Goal: Information Seeking & Learning: Understand process/instructions

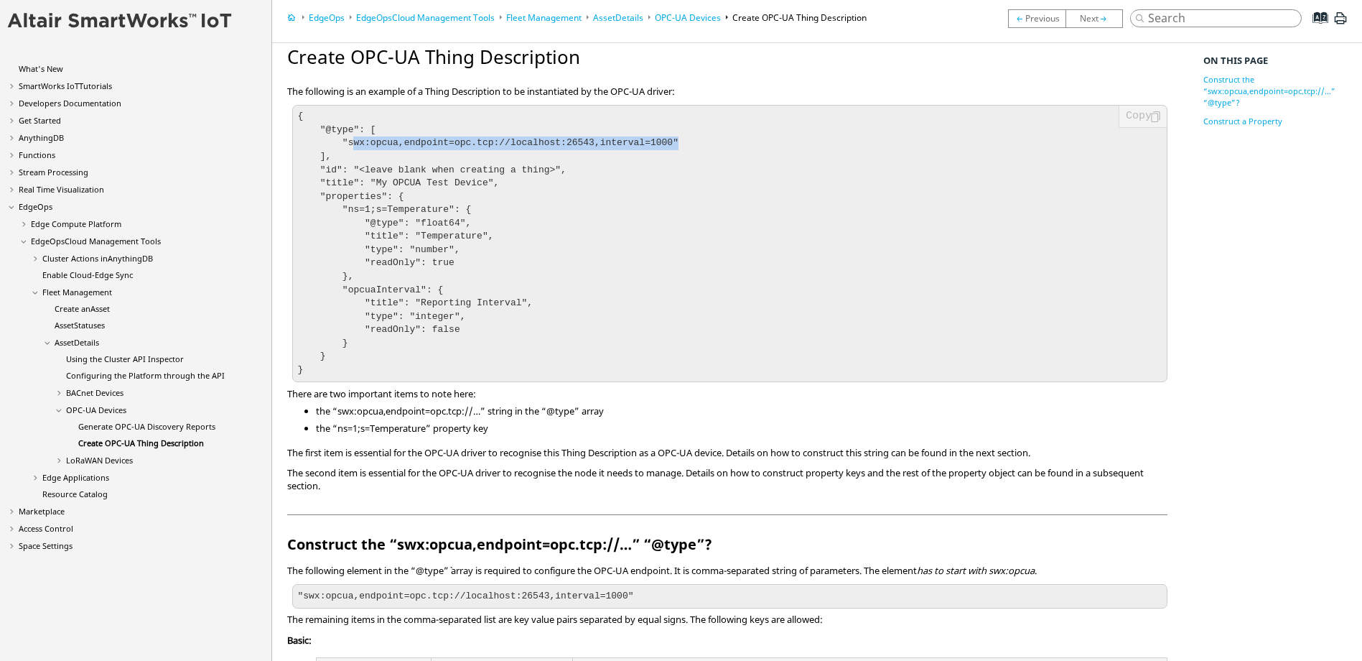
drag, startPoint x: 348, startPoint y: 143, endPoint x: 653, endPoint y: 143, distance: 304.5
click at [653, 143] on pre "{ "@type": [ "swx:opcua,endpoint=opc.tcp://localhost:26543,interval=1000" ], "i…" at bounding box center [729, 243] width 875 height 277
drag, startPoint x: 653, startPoint y: 143, endPoint x: 675, endPoint y: 146, distance: 22.5
click at [675, 146] on pre "{ "@type": [ "swx:opcua,endpoint=opc.tcp://localhost:26543,interval=1000" ], "i…" at bounding box center [729, 243] width 875 height 277
drag, startPoint x: 658, startPoint y: 136, endPoint x: 537, endPoint y: 152, distance: 121.7
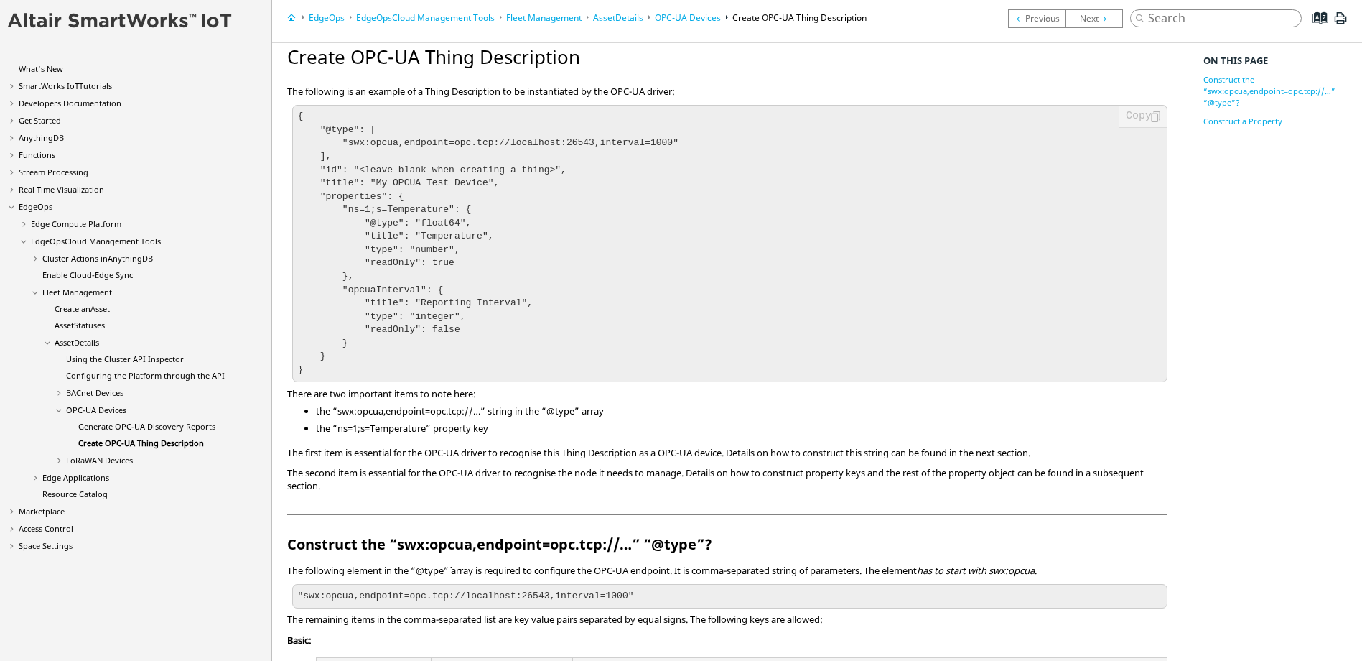
click at [531, 136] on pre "{ "@type": [ "swx:opcua,endpoint=opc.tcp://localhost:26543,interval=1000" ], "i…" at bounding box center [729, 243] width 875 height 277
click at [537, 152] on pre "{ "@type": [ "swx:opcua,endpoint=opc.tcp://localhost:26543,interval=1000" ], "i…" at bounding box center [729, 243] width 875 height 277
drag, startPoint x: 492, startPoint y: 143, endPoint x: 569, endPoint y: 141, distance: 77.6
click at [569, 141] on code "{ "@type": [ "swx:opcua,endpoint=opc.tcp://localhost:26543,interval=1000" ], "i…" at bounding box center [487, 243] width 381 height 264
drag, startPoint x: 367, startPoint y: 172, endPoint x: 526, endPoint y: 173, distance: 158.7
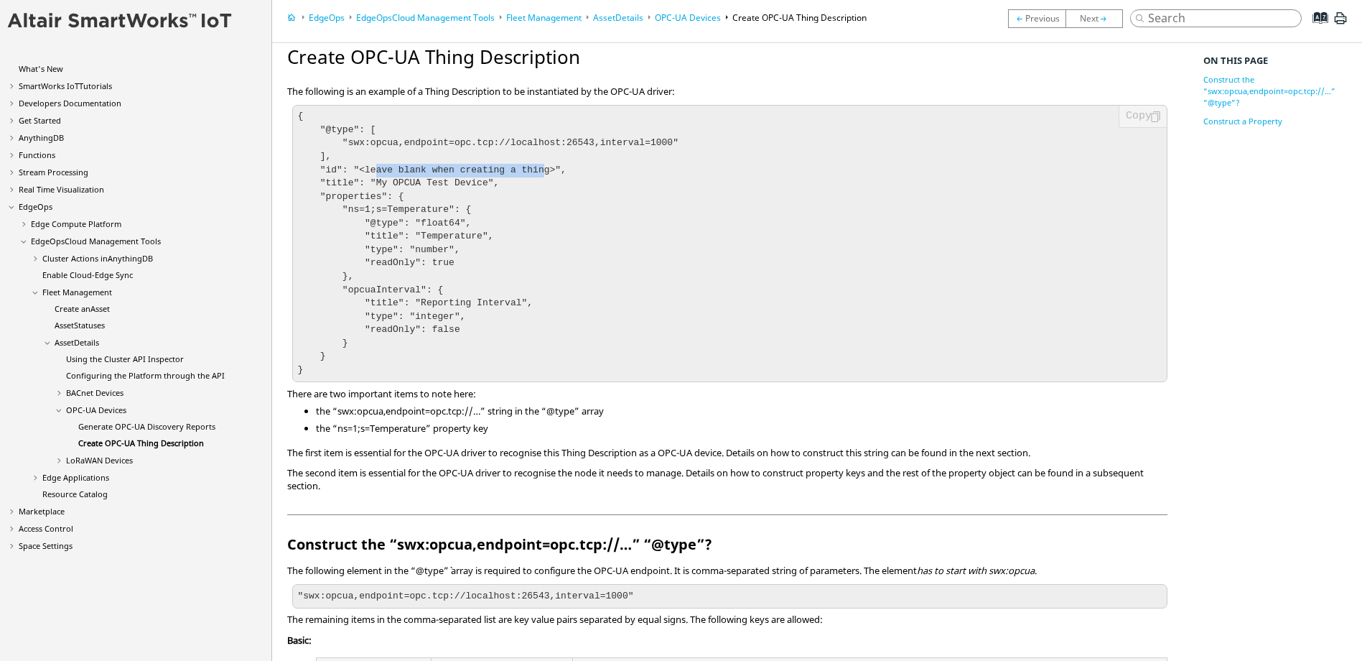
click at [526, 173] on code "{ "@type": [ "swx:opcua,endpoint=opc.tcp://localhost:26543,interval=1000" ], "i…" at bounding box center [487, 243] width 381 height 264
click at [395, 221] on code "{ "@type": [ "swx:opcua,endpoint=opc.tcp://localhost:26543,interval=1000" ], "i…" at bounding box center [487, 243] width 381 height 264
click at [406, 197] on pre "{ "@type": [ "swx:opcua,endpoint=opc.tcp://localhost:26543,interval=1000" ], "i…" at bounding box center [729, 243] width 875 height 277
drag, startPoint x: 383, startPoint y: 184, endPoint x: 463, endPoint y: 185, distance: 80.4
click at [463, 185] on code "{ "@type": [ "swx:opcua,endpoint=opc.tcp://localhost:26543,interval=1000" ], "i…" at bounding box center [487, 243] width 381 height 264
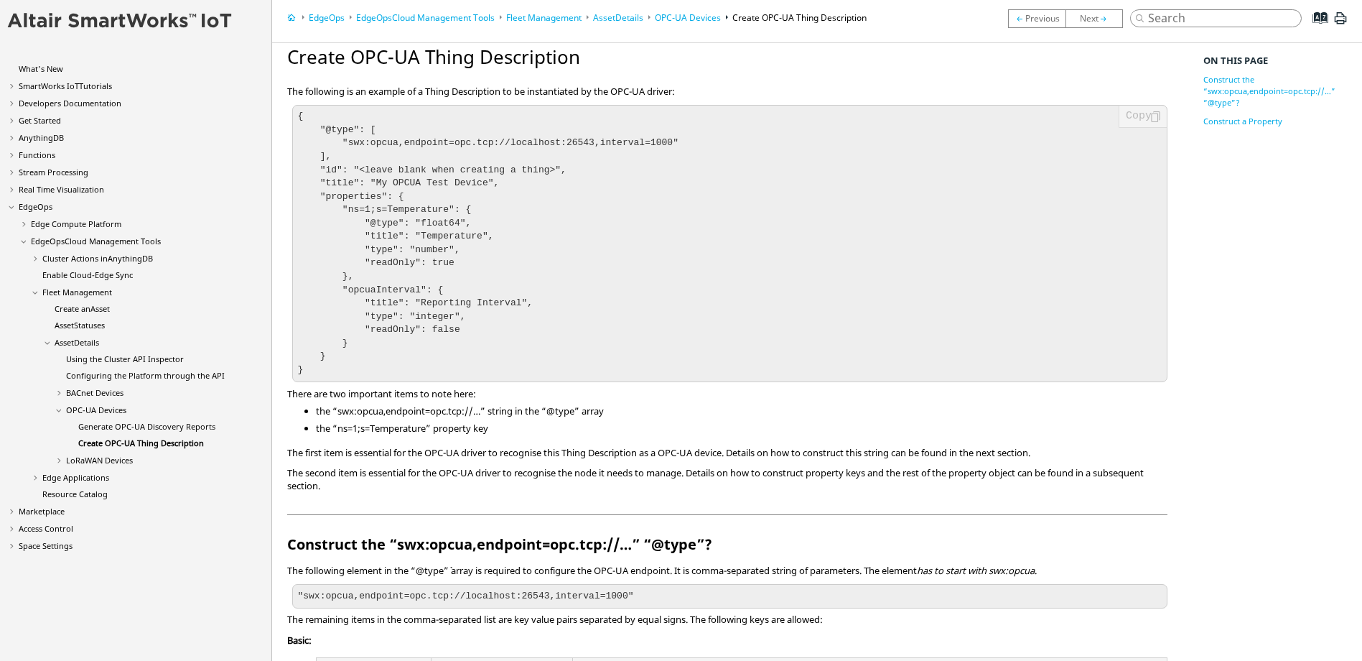
drag, startPoint x: 463, startPoint y: 185, endPoint x: 386, endPoint y: 210, distance: 81.3
click at [387, 210] on code "{ "@type": [ "swx:opcua,endpoint=opc.tcp://localhost:26543,interval=1000" ], "i…" at bounding box center [487, 243] width 381 height 264
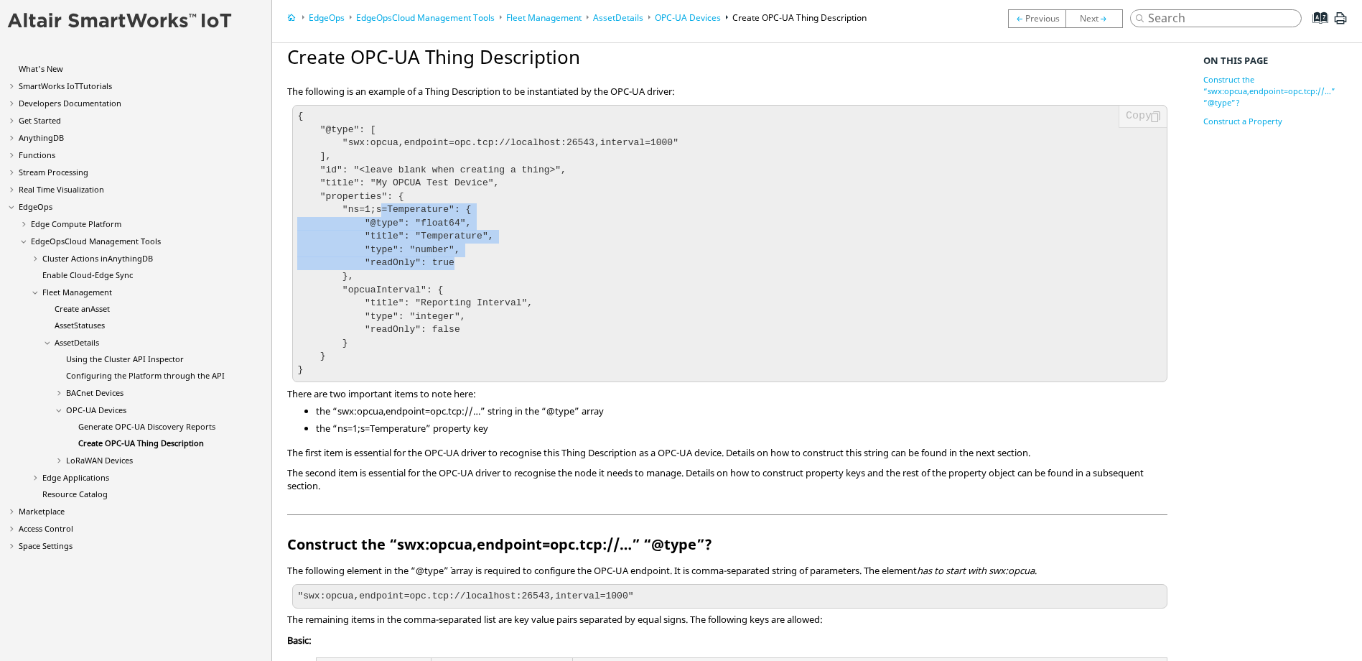
drag, startPoint x: 375, startPoint y: 210, endPoint x: 460, endPoint y: 259, distance: 97.8
click at [460, 259] on pre "{ "@type": [ "swx:opcua,endpoint=opc.tcp://localhost:26543,interval=1000" ], "i…" at bounding box center [729, 243] width 875 height 277
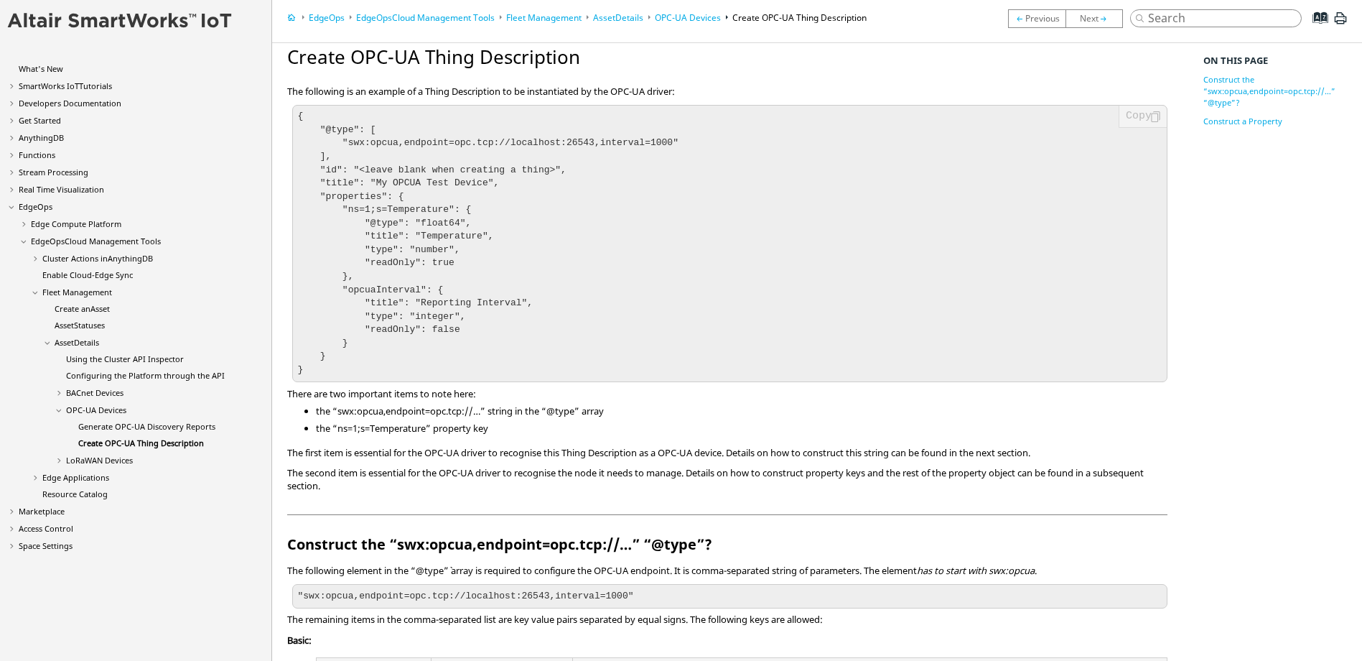
drag, startPoint x: 460, startPoint y: 259, endPoint x: 449, endPoint y: 271, distance: 16.8
click at [447, 271] on pre "{ "@type": [ "swx:opcua,endpoint=opc.tcp://localhost:26543,interval=1000" ], "i…" at bounding box center [729, 243] width 875 height 277
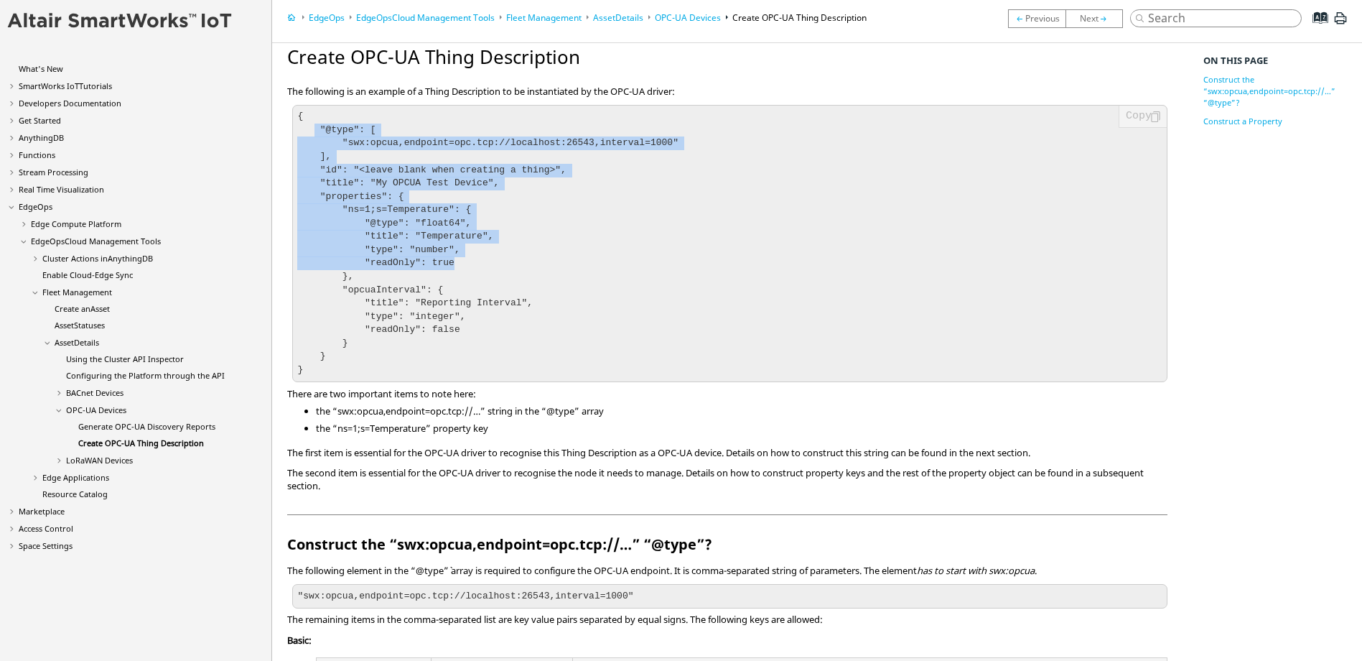
drag, startPoint x: 451, startPoint y: 264, endPoint x: 312, endPoint y: 125, distance: 197.0
click at [312, 125] on pre "{ "@type": [ "swx:opcua,endpoint=opc.tcp://localhost:26543,interval=1000" ], "i…" at bounding box center [729, 243] width 875 height 277
drag, startPoint x: 312, startPoint y: 125, endPoint x: 394, endPoint y: 181, distance: 99.8
click at [394, 181] on code "{ "@type": [ "swx:opcua,endpoint=opc.tcp://localhost:26543,interval=1000" ], "i…" at bounding box center [487, 243] width 381 height 264
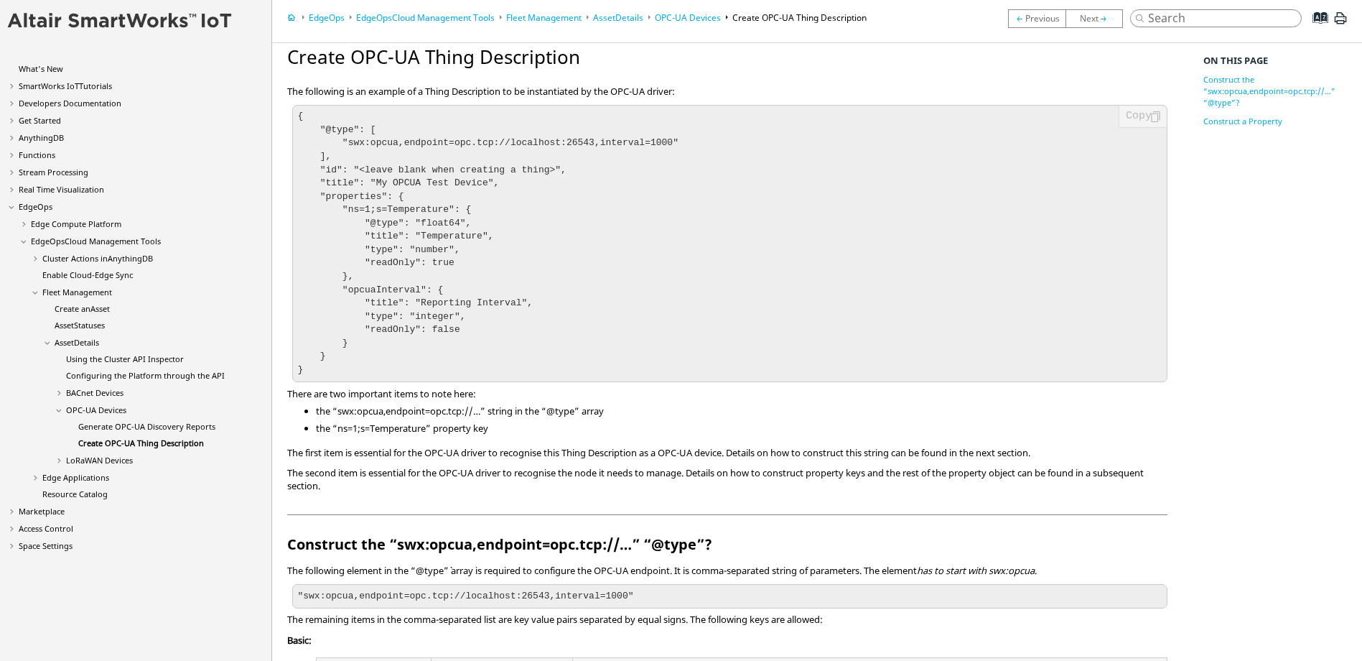
click at [394, 227] on code "{ "@type": [ "swx:opcua,endpoint=opc.tcp://localhost:26543,interval=1000" ], "i…" at bounding box center [487, 243] width 381 height 264
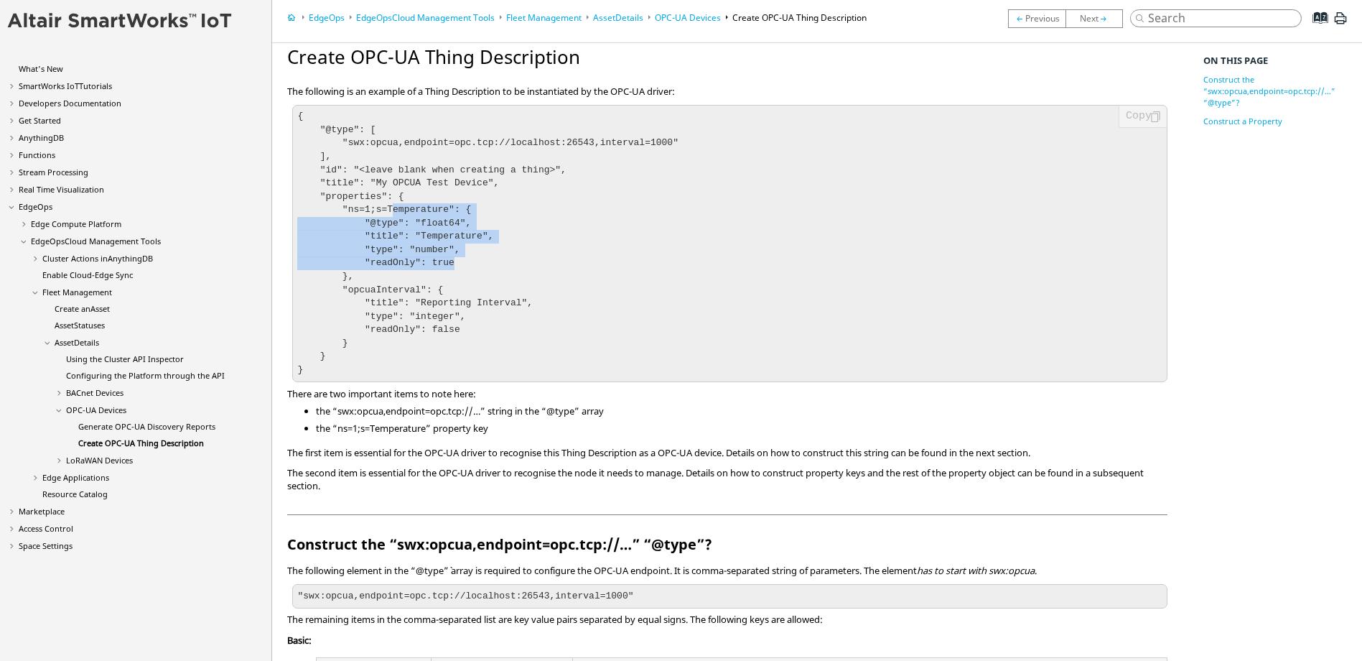
drag, startPoint x: 384, startPoint y: 208, endPoint x: 448, endPoint y: 270, distance: 88.9
click at [448, 270] on pre "{ "@type": [ "swx:opcua,endpoint=opc.tcp://localhost:26543,interval=1000" ], "i…" at bounding box center [729, 243] width 875 height 277
drag, startPoint x: 448, startPoint y: 270, endPoint x: 429, endPoint y: 242, distance: 34.1
click at [429, 242] on pre "{ "@type": [ "swx:opcua,endpoint=opc.tcp://localhost:26543,interval=1000" ], "i…" at bounding box center [729, 243] width 875 height 277
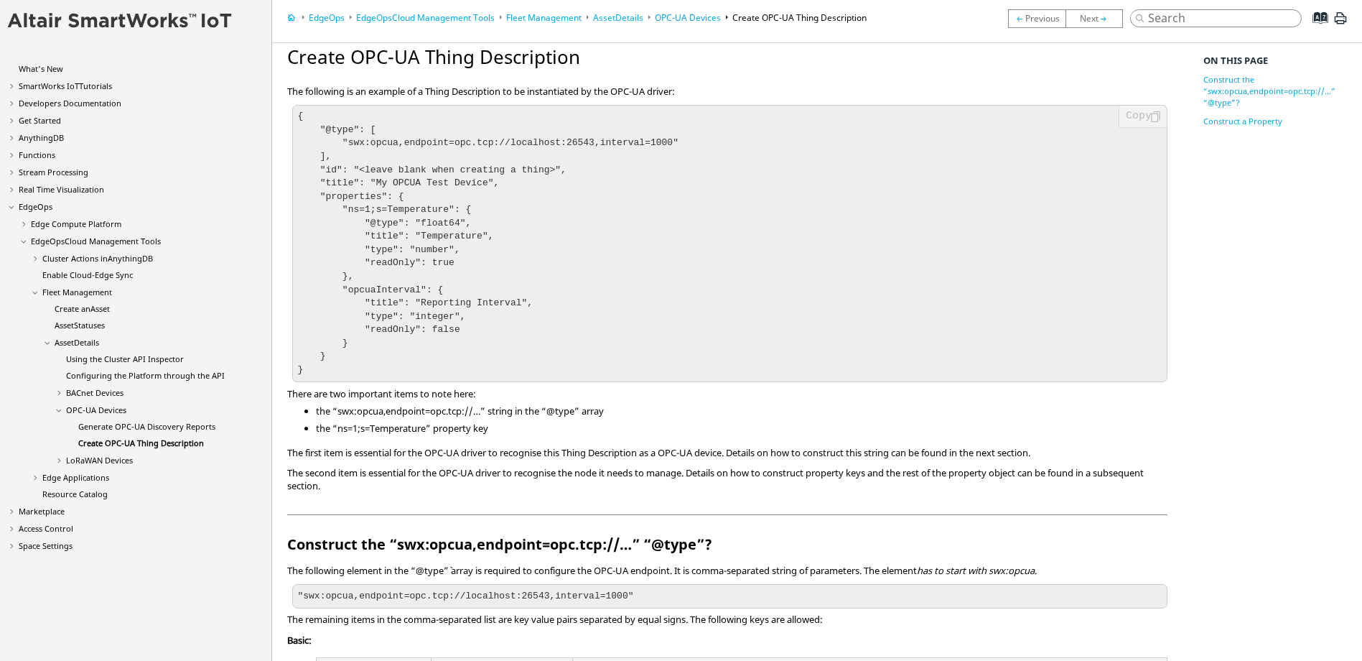
click at [431, 228] on pre "{ "@type": [ "swx:opcua,endpoint=opc.tcp://localhost:26543,interval=1000" ], "i…" at bounding box center [729, 243] width 875 height 277
drag, startPoint x: 423, startPoint y: 231, endPoint x: 464, endPoint y: 233, distance: 41.0
click at [464, 233] on code "{ "@type": [ "swx:opcua,endpoint=opc.tcp://localhost:26543,interval=1000" ], "i…" at bounding box center [487, 243] width 381 height 264
drag, startPoint x: 464, startPoint y: 233, endPoint x: 372, endPoint y: 222, distance: 92.5
click at [399, 220] on code "{ "@type": [ "swx:opcua,endpoint=opc.tcp://localhost:26543,interval=1000" ], "i…" at bounding box center [487, 243] width 381 height 264
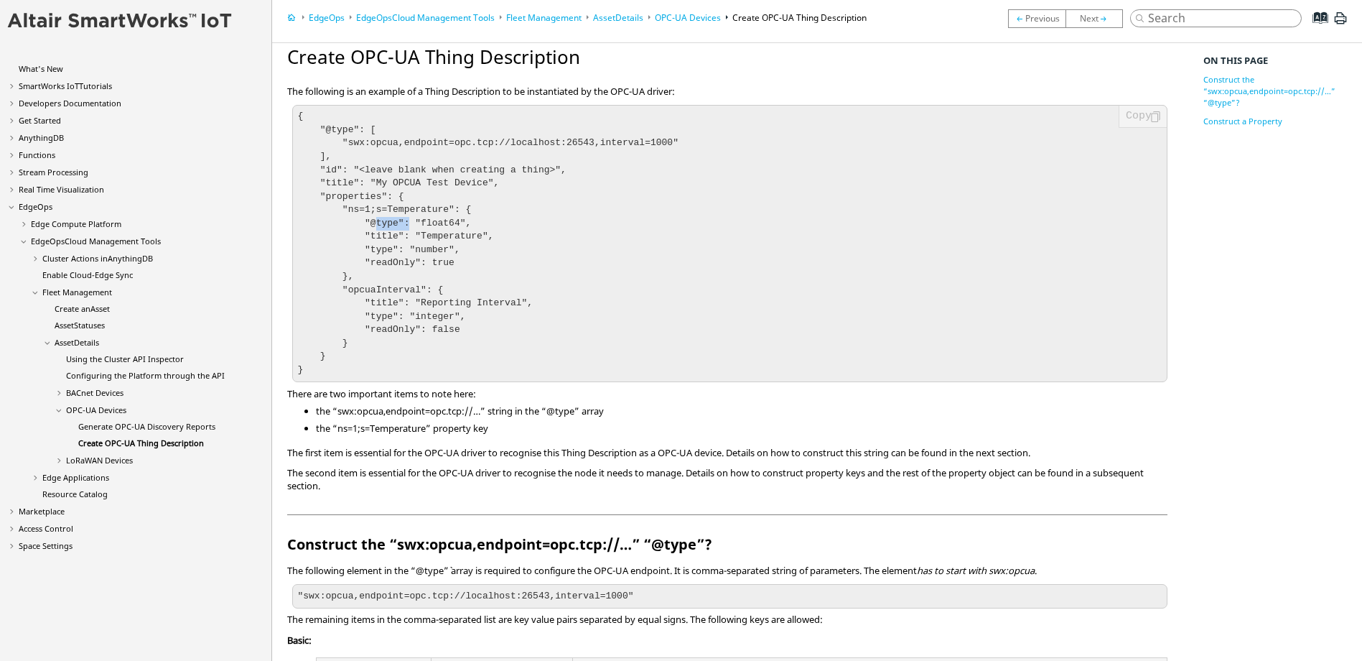
drag, startPoint x: 371, startPoint y: 222, endPoint x: 399, endPoint y: 222, distance: 28.0
click at [399, 222] on code "{ "@type": [ "swx:opcua,endpoint=opc.tcp://localhost:26543,interval=1000" ], "i…" at bounding box center [487, 243] width 381 height 264
drag, startPoint x: 399, startPoint y: 222, endPoint x: 379, endPoint y: 246, distance: 31.6
click at [384, 248] on code "{ "@type": [ "swx:opcua,endpoint=opc.tcp://localhost:26543,interval=1000" ], "i…" at bounding box center [487, 243] width 381 height 264
drag, startPoint x: 379, startPoint y: 246, endPoint x: 414, endPoint y: 251, distance: 34.9
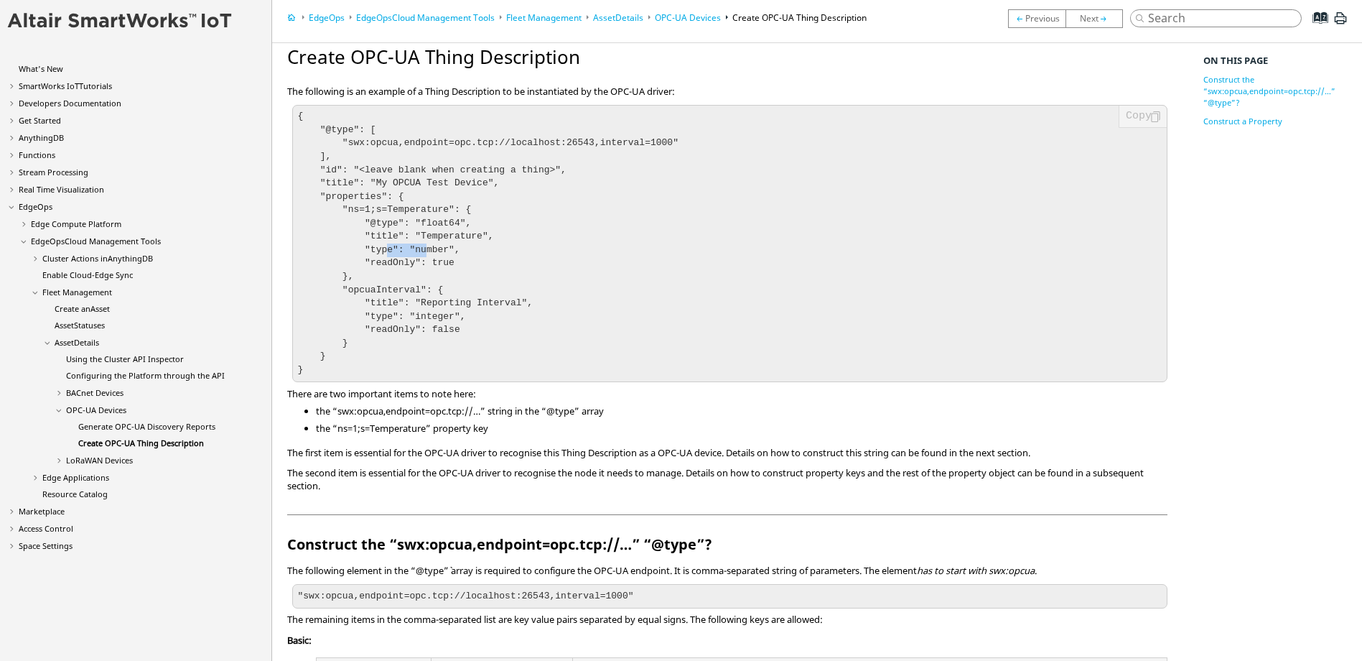
click at [414, 251] on code "{ "@type": [ "swx:opcua,endpoint=opc.tcp://localhost:26543,interval=1000" ], "i…" at bounding box center [487, 243] width 381 height 264
drag, startPoint x: 414, startPoint y: 251, endPoint x: 462, endPoint y: 266, distance: 50.9
click at [431, 267] on code "{ "@type": [ "swx:opcua,endpoint=opc.tcp://localhost:26543,interval=1000" ], "i…" at bounding box center [487, 243] width 381 height 264
click at [411, 257] on pre "{ "@type": [ "swx:opcua,endpoint=opc.tcp://localhost:26543,interval=1000" ], "i…" at bounding box center [729, 243] width 875 height 277
drag, startPoint x: 411, startPoint y: 257, endPoint x: 360, endPoint y: 266, distance: 51.8
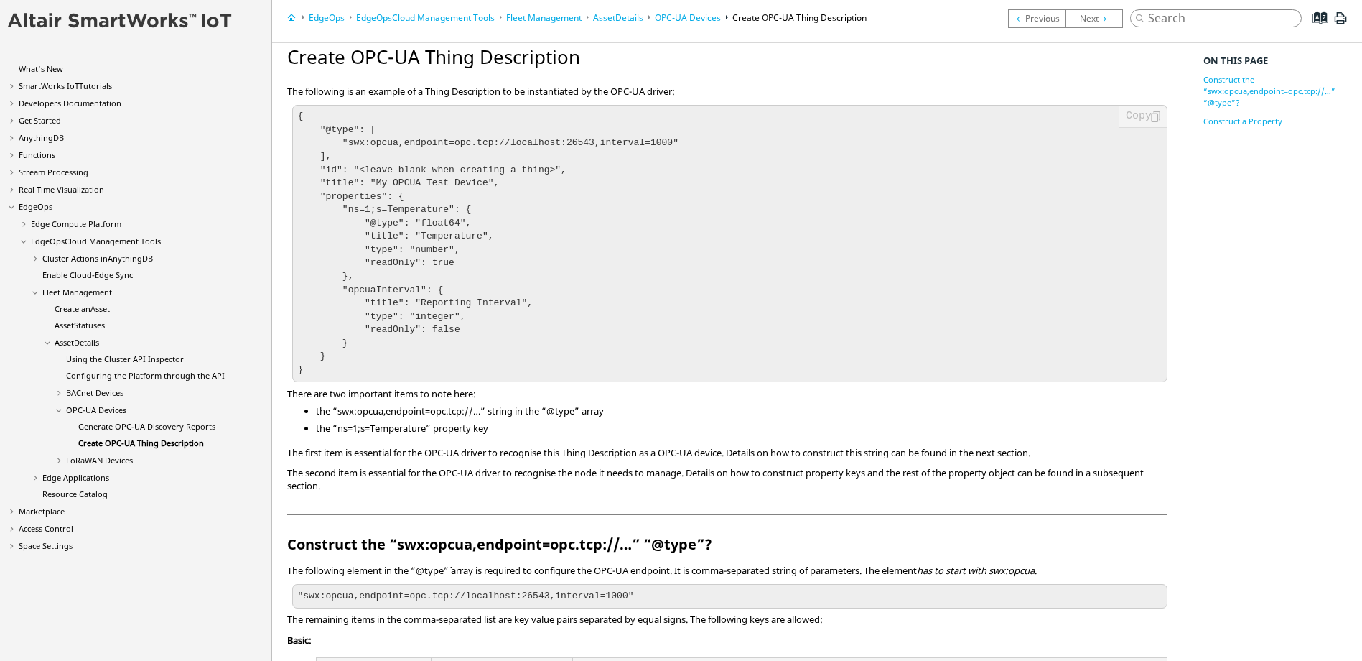
click at [391, 266] on code "{ "@type": [ "swx:opcua,endpoint=opc.tcp://localhost:26543,interval=1000" ], "i…" at bounding box center [487, 243] width 381 height 264
drag, startPoint x: 360, startPoint y: 266, endPoint x: 412, endPoint y: 264, distance: 51.7
click at [412, 264] on code "{ "@type": [ "swx:opcua,endpoint=opc.tcp://localhost:26543,interval=1000" ], "i…" at bounding box center [487, 243] width 381 height 264
drag, startPoint x: 412, startPoint y: 264, endPoint x: 443, endPoint y: 264, distance: 30.9
click at [437, 264] on code "{ "@type": [ "swx:opcua,endpoint=opc.tcp://localhost:26543,interval=1000" ], "i…" at bounding box center [487, 243] width 381 height 264
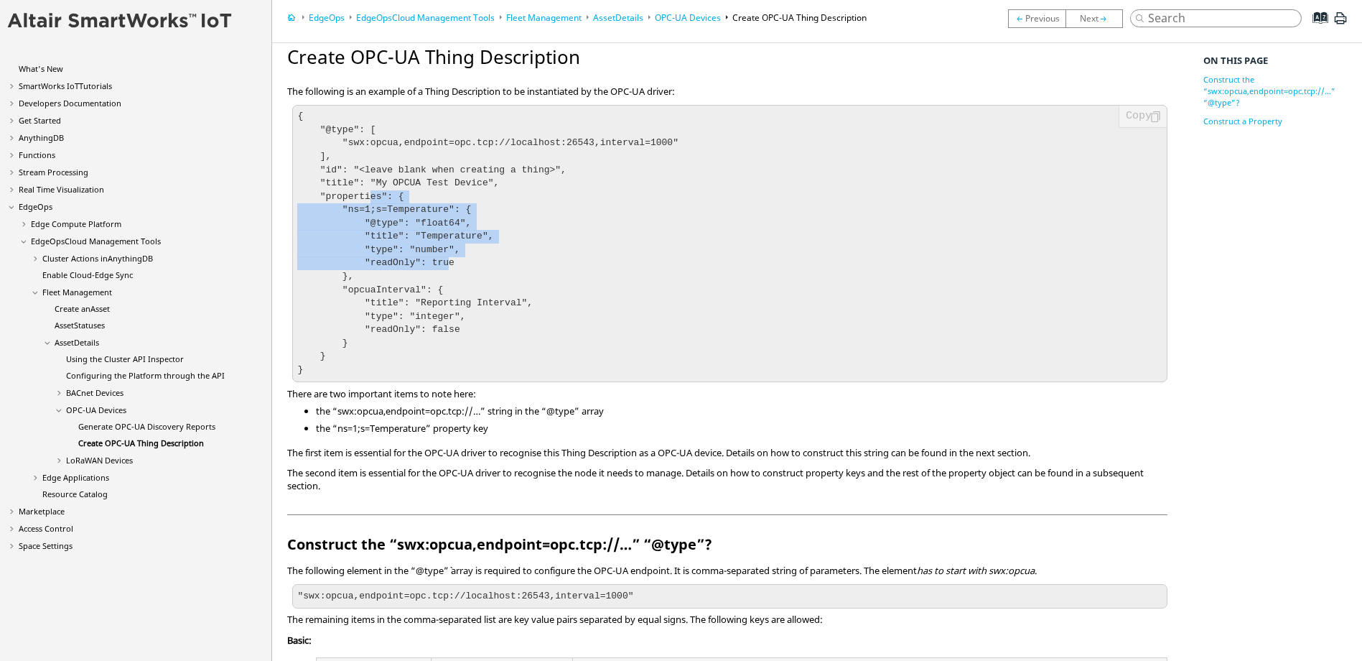
drag, startPoint x: 438, startPoint y: 261, endPoint x: 365, endPoint y: 202, distance: 94.0
click at [365, 202] on pre "{ "@type": [ "swx:opcua,endpoint=opc.tcp://localhost:26543,interval=1000" ], "i…" at bounding box center [729, 243] width 875 height 277
drag, startPoint x: 365, startPoint y: 202, endPoint x: 430, endPoint y: 259, distance: 87.0
click at [404, 258] on code "{ "@type": [ "swx:opcua,endpoint=opc.tcp://localhost:26543,interval=1000" ], "i…" at bounding box center [487, 243] width 381 height 264
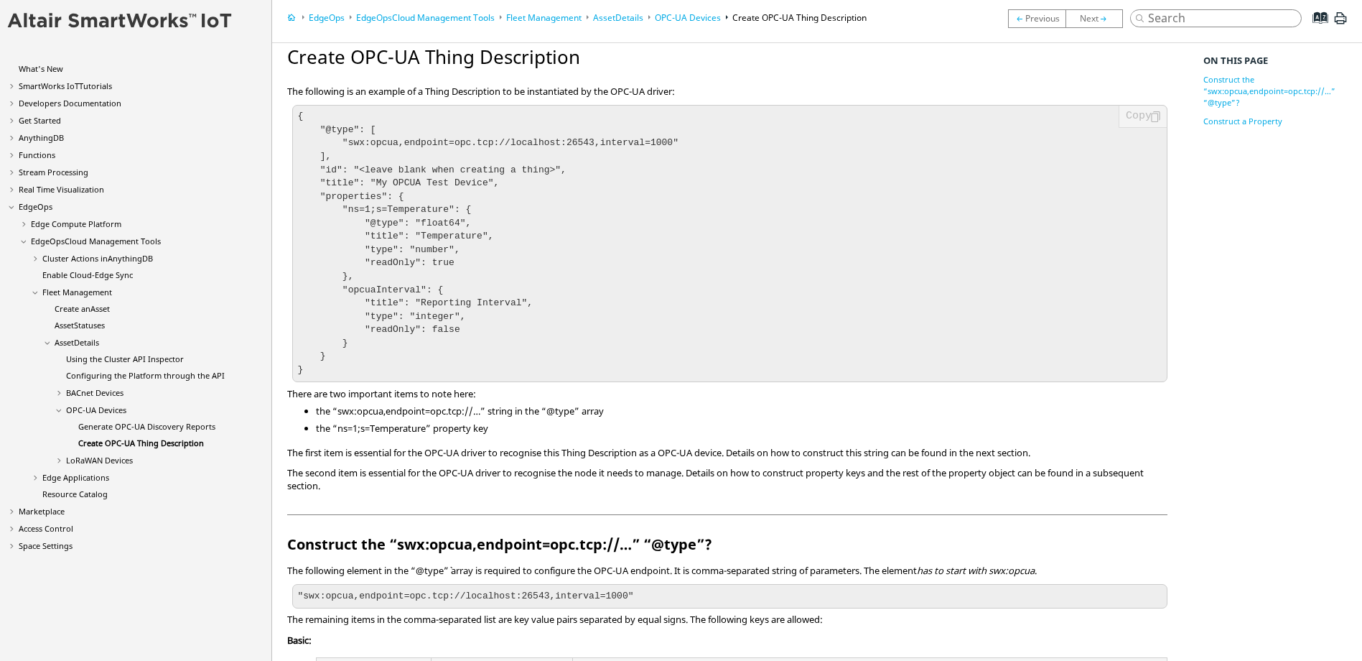
click at [439, 259] on code "{ "@type": [ "swx:opcua,endpoint=opc.tcp://localhost:26543,interval=1000" ], "i…" at bounding box center [487, 243] width 381 height 264
click at [457, 264] on pre "{ "@type": [ "swx:opcua,endpoint=opc.tcp://localhost:26543,interval=1000" ], "i…" at bounding box center [729, 243] width 875 height 277
drag, startPoint x: 445, startPoint y: 327, endPoint x: 334, endPoint y: 272, distance: 124.3
click at [334, 272] on code "{ "@type": [ "swx:opcua,endpoint=opc.tcp://localhost:26543,interval=1000" ], "i…" at bounding box center [487, 243] width 381 height 264
drag, startPoint x: 334, startPoint y: 272, endPoint x: 406, endPoint y: 287, distance: 74.1
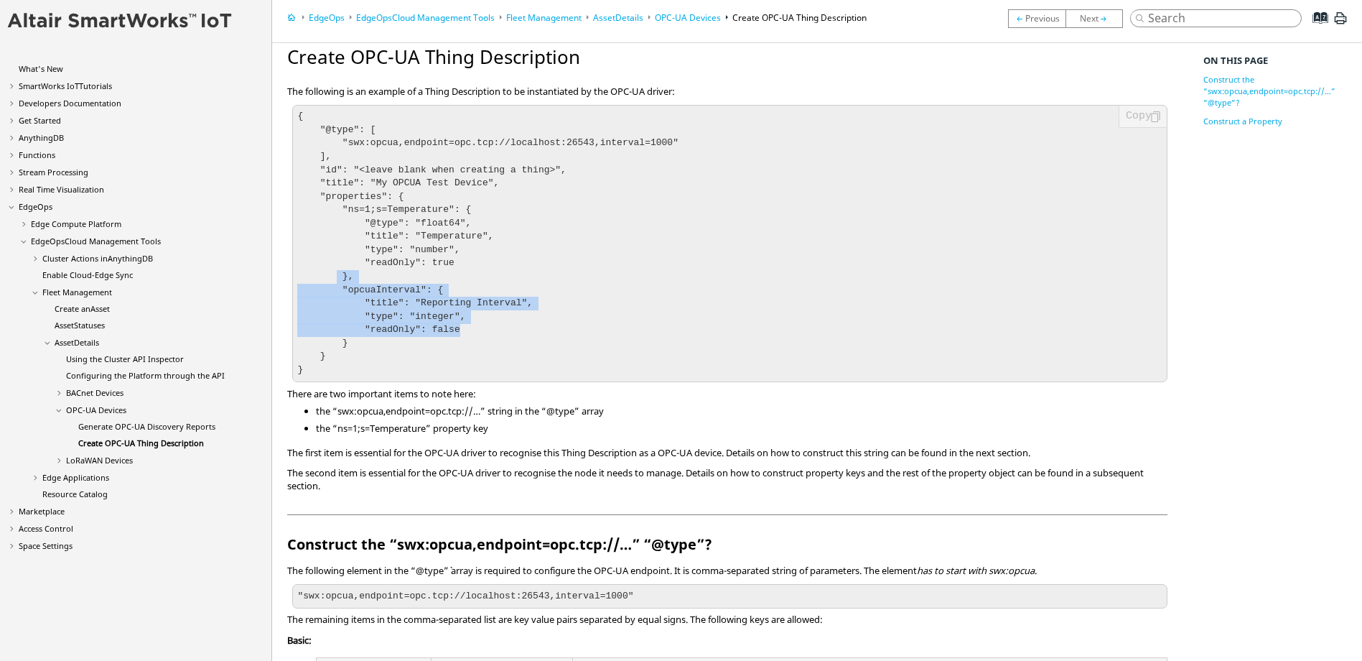
click at [388, 287] on code "{ "@type": [ "swx:opcua,endpoint=opc.tcp://localhost:26543,interval=1000" ], "i…" at bounding box center [487, 243] width 381 height 264
click at [426, 288] on code "{ "@type": [ "swx:opcua,endpoint=opc.tcp://localhost:26543,interval=1000" ], "i…" at bounding box center [487, 243] width 381 height 264
drag, startPoint x: 370, startPoint y: 291, endPoint x: 452, endPoint y: 332, distance: 92.5
click at [452, 332] on pre "{ "@type": [ "swx:opcua,endpoint=opc.tcp://localhost:26543,interval=1000" ], "i…" at bounding box center [729, 243] width 875 height 277
drag, startPoint x: 452, startPoint y: 332, endPoint x: 412, endPoint y: 319, distance: 42.5
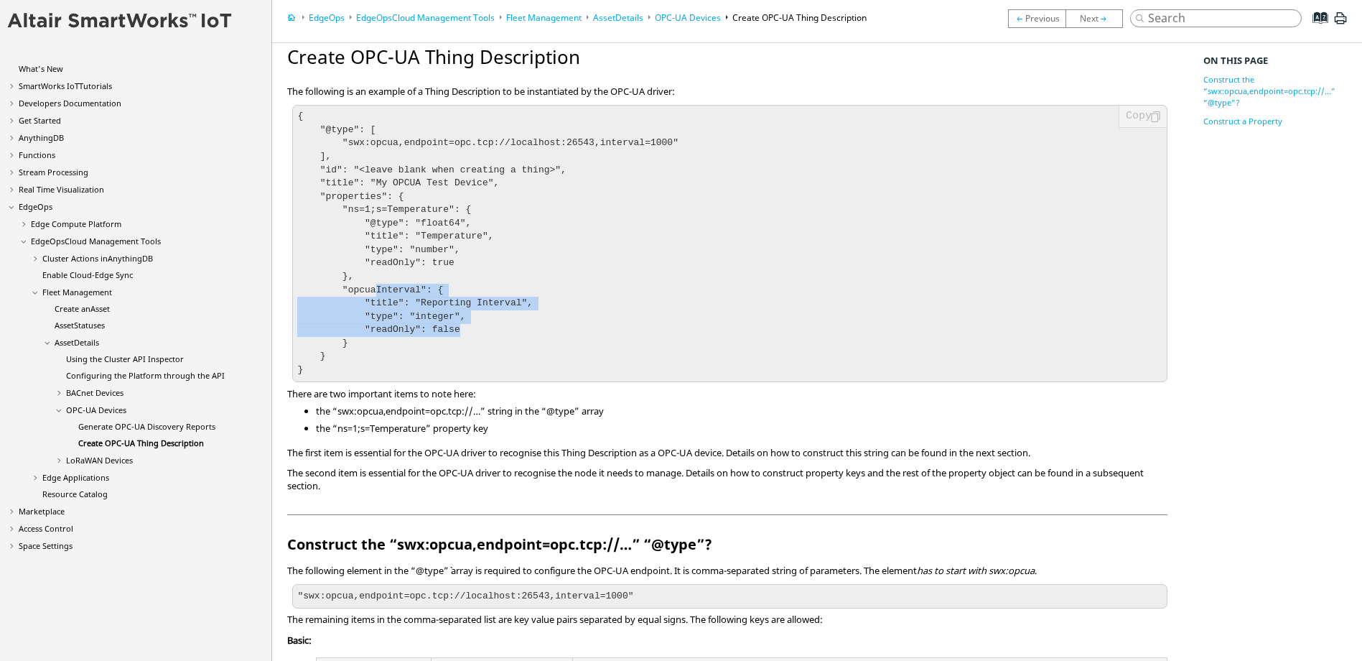
click at [412, 319] on code "{ "@type": [ "swx:opcua,endpoint=opc.tcp://localhost:26543,interval=1000" ], "i…" at bounding box center [487, 243] width 381 height 264
click at [403, 298] on code "{ "@type": [ "swx:opcua,endpoint=opc.tcp://localhost:26543,interval=1000" ], "i…" at bounding box center [487, 243] width 381 height 264
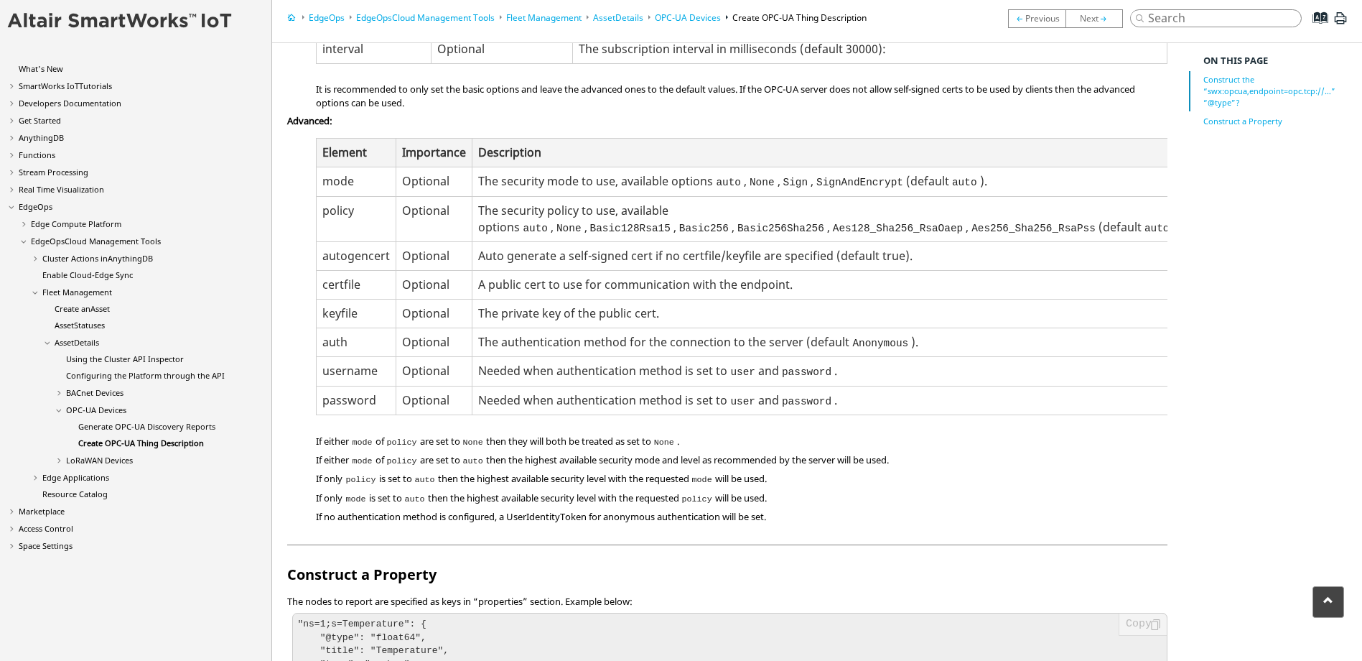
scroll to position [1005, 0]
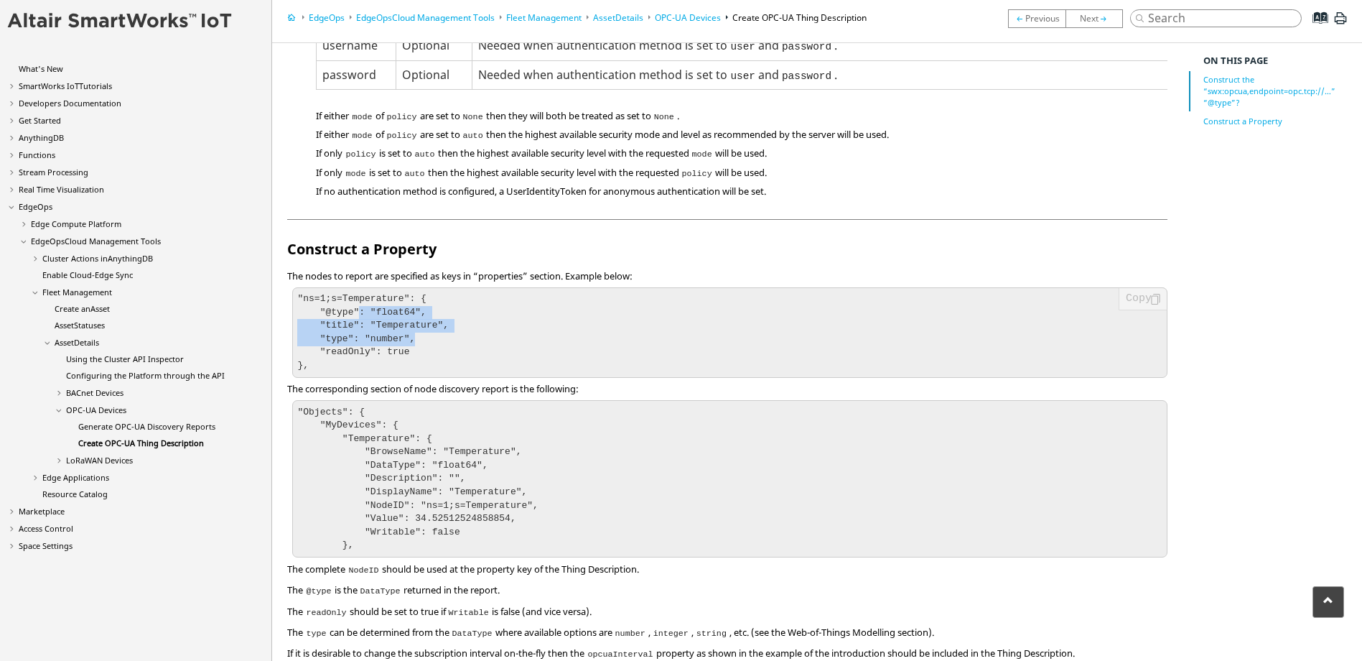
drag, startPoint x: 366, startPoint y: 273, endPoint x: 411, endPoint y: 301, distance: 53.8
click at [411, 301] on pre ""ns=1;s=Temperature": { "@type": "float64", "title": "Temperature", "type": "nu…" at bounding box center [729, 332] width 875 height 90
drag, startPoint x: 411, startPoint y: 301, endPoint x: 408, endPoint y: 307, distance: 7.4
click at [408, 307] on pre ""ns=1;s=Temperature": { "@type": "float64", "title": "Temperature", "type": "nu…" at bounding box center [729, 332] width 875 height 90
drag, startPoint x: 409, startPoint y: 307, endPoint x: 302, endPoint y: 256, distance: 118.2
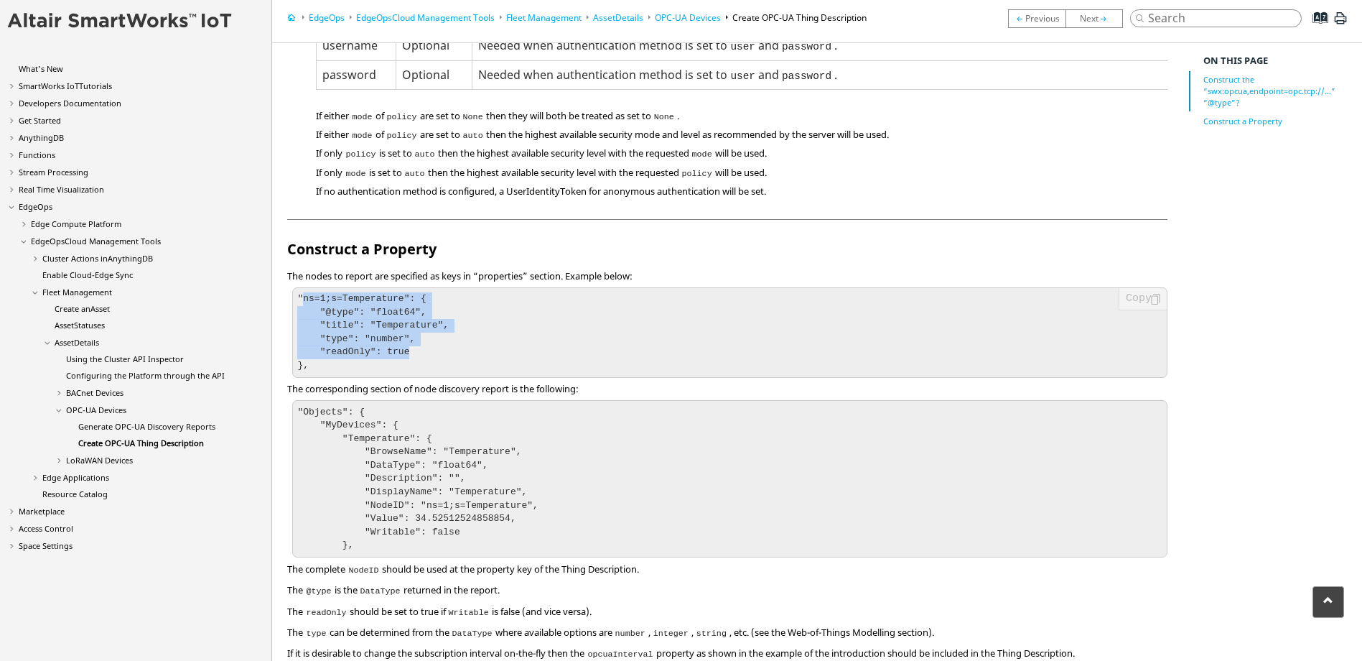
click at [302, 287] on pre ""ns=1;s=Temperature": { "@type": "float64", "title": "Temperature", "type": "nu…" at bounding box center [729, 332] width 875 height 90
drag, startPoint x: 302, startPoint y: 256, endPoint x: 363, endPoint y: 280, distance: 65.1
click at [363, 293] on code ""ns=1;s=Temperature": { "@type": "float64", "title": "Temperature", "type": "nu…" at bounding box center [373, 332] width 152 height 78
click at [394, 293] on code ""ns=1;s=Temperature": { "@type": "float64", "title": "Temperature", "type": "nu…" at bounding box center [373, 332] width 152 height 78
drag, startPoint x: 306, startPoint y: 254, endPoint x: 332, endPoint y: 253, distance: 26.6
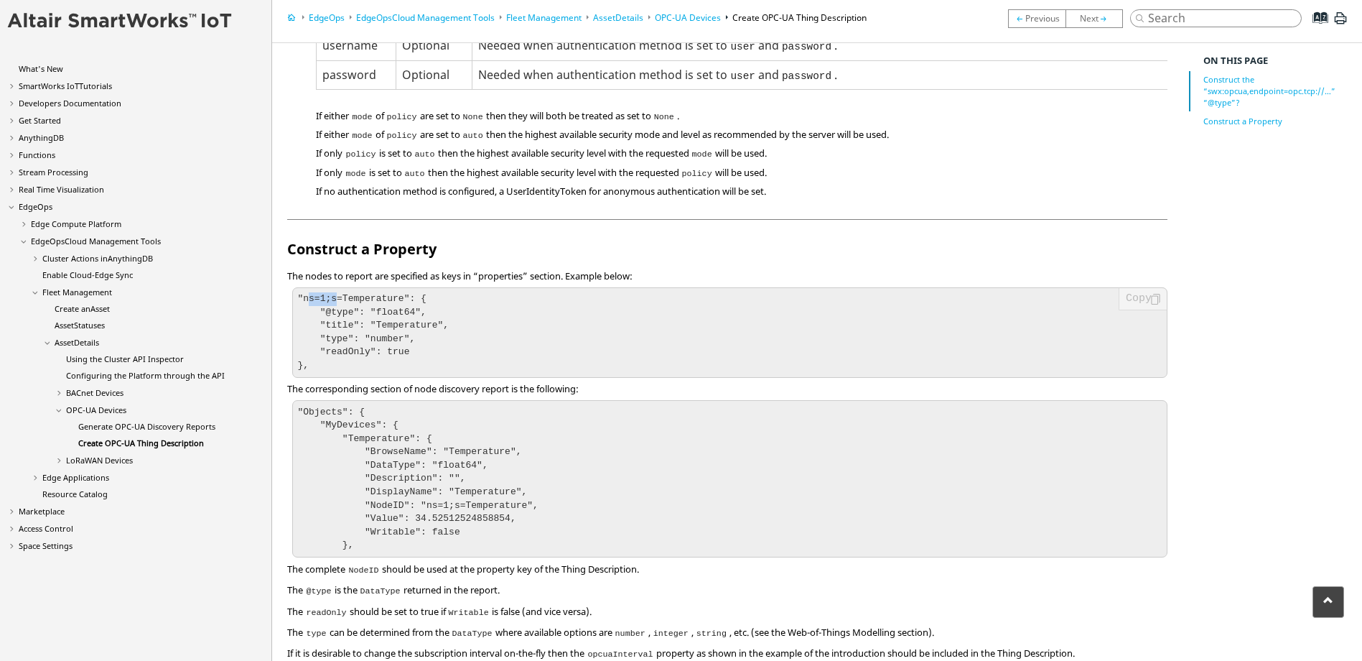
click at [332, 293] on code ""ns=1;s=Temperature": { "@type": "float64", "title": "Temperature", "type": "nu…" at bounding box center [373, 332] width 152 height 78
drag, startPoint x: 332, startPoint y: 253, endPoint x: 358, endPoint y: 259, distance: 25.8
click at [355, 293] on code ""ns=1;s=Temperature": { "@type": "float64", "title": "Temperature", "type": "nu…" at bounding box center [373, 332] width 152 height 78
drag
click at [392, 293] on code ""ns=1;s=Temperature": { "@type": "float64", "title": "Temperature", "type": "nu…" at bounding box center [373, 332] width 152 height 78
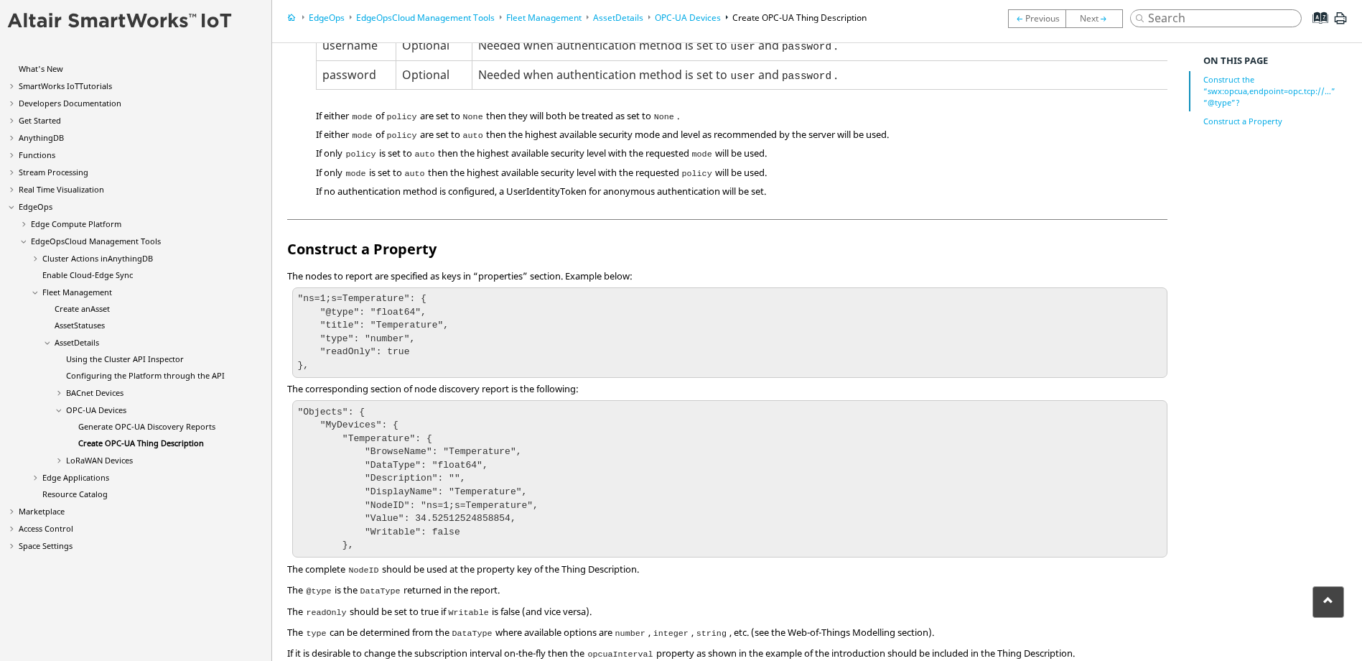
click at [399, 293] on code ""ns=1;s=Temperature": { "@type": "float64", "title": "Temperature", "type": "nu…" at bounding box center [373, 332] width 152 height 78
click at [419, 293] on code ""ns=1;s=Temperature": { "@type": "float64", "title": "Temperature", "type": "nu…" at bounding box center [373, 332] width 152 height 78
click at [399, 293] on code ""ns=1;s=Temperature": { "@type": "float64", "title": "Temperature", "type": "nu…" at bounding box center [373, 332] width 152 height 78
click at [414, 293] on code ""ns=1;s=Temperature": { "@type": "float64", "title": "Temperature", "type": "nu…" at bounding box center [373, 332] width 152 height 78
click at [420, 293] on code ""ns=1;s=Temperature": { "@type": "float64", "title": "Temperature", "type": "nu…" at bounding box center [373, 332] width 152 height 78
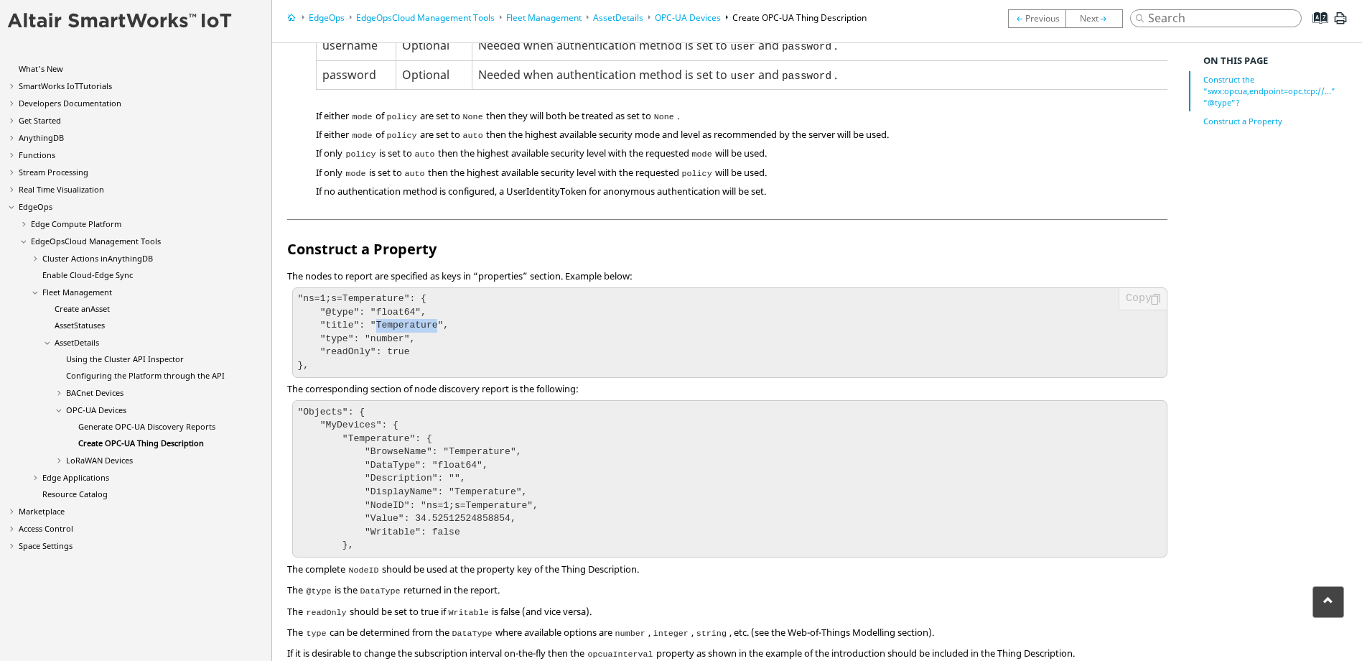
click at [379, 293] on code ""ns=1;s=Temperature": { "@type": "float64", "title": "Temperature", "type": "nu…" at bounding box center [373, 332] width 152 height 78
click at [367, 303] on code ""ns=1;s=Temperature": { "@type": "float64", "title": "Temperature", "type": "nu…" at bounding box center [373, 332] width 152 height 78
click at [387, 293] on code ""ns=1;s=Temperature": { "@type": "float64", "title": "Temperature", "type": "nu…" at bounding box center [373, 332] width 152 height 78
click at [395, 300] on pre ""ns=1;s=Temperature": { "@type": "float64", "title": "Temperature", "type": "nu…" at bounding box center [729, 332] width 875 height 90
click at [385, 308] on pre ""ns=1;s=Temperature": { "@type": "float64", "title": "Temperature", "type": "nu…" at bounding box center [729, 332] width 875 height 90
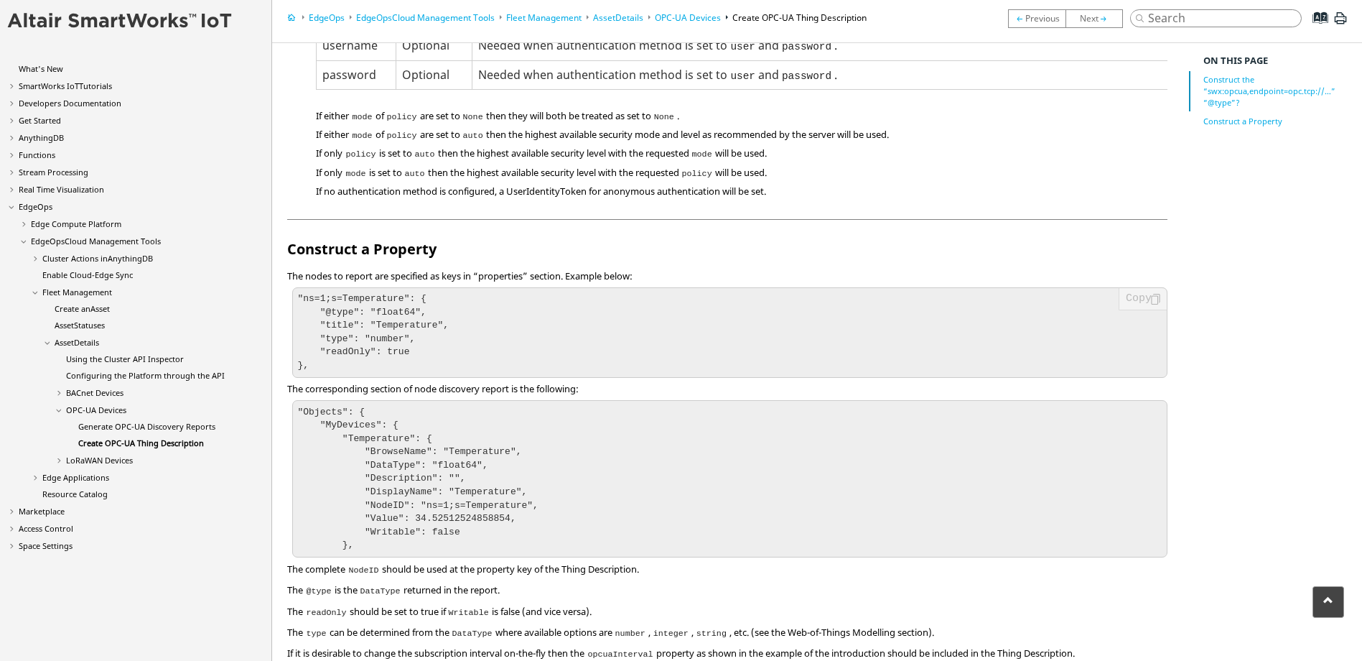
click at [376, 327] on pre ""ns=1;s=Temperature": { "@type": "float64", "title": "Temperature", "type": "nu…" at bounding box center [729, 332] width 875 height 90
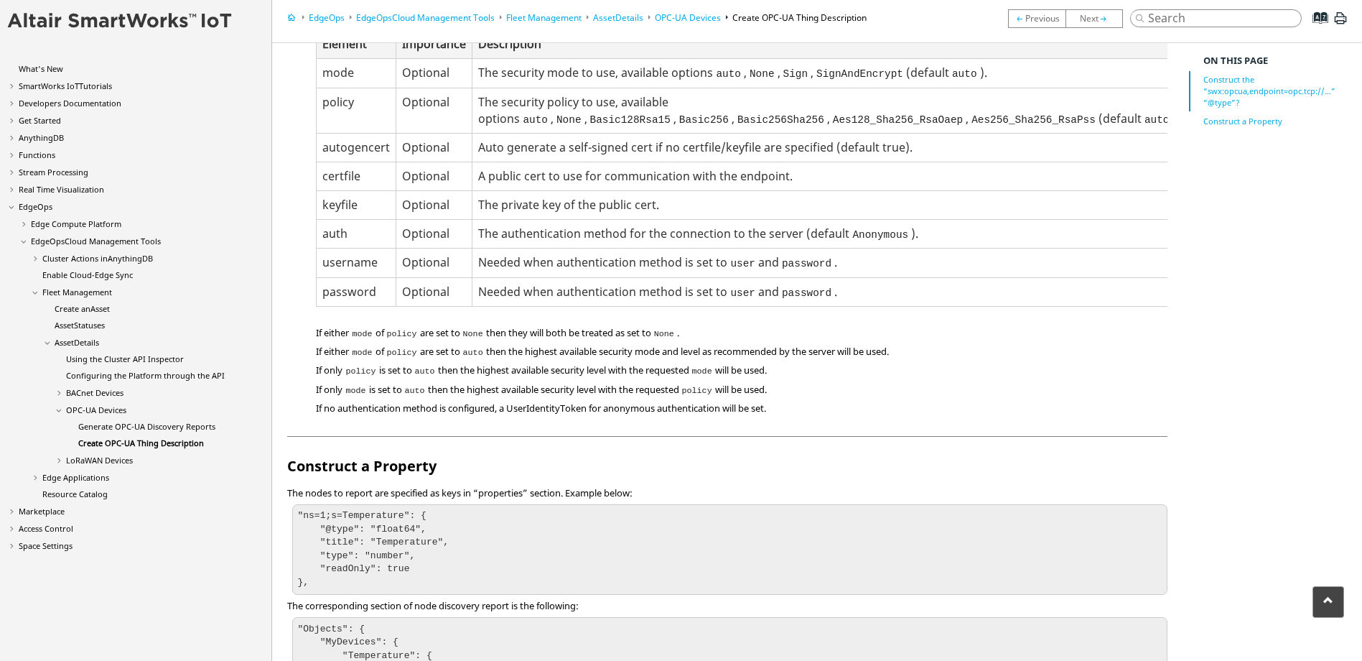
scroll to position [587, 0]
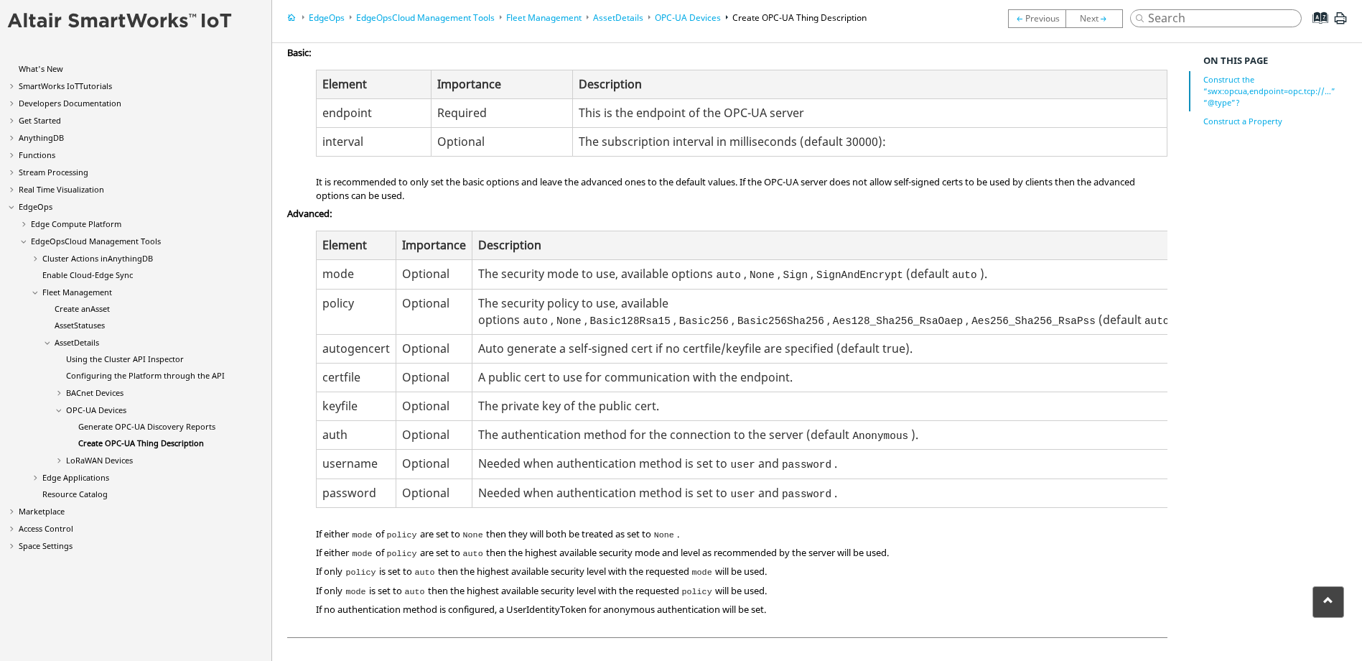
click at [470, 527] on dd "If either mode of policy are set to None then they will both be treated as set …" at bounding box center [741, 534] width 851 height 14
click at [551, 527] on dd "If either mode of policy are set to None then they will both be treated as set …" at bounding box center [741, 534] width 851 height 14
click at [676, 527] on dd "If either mode of policy are set to None then they will both be treated as set …" at bounding box center [741, 534] width 851 height 14
click at [628, 518] on dl "Basic: Element Importance Description [GEOGRAPHIC_DATA] Required This is the en…" at bounding box center [727, 331] width 880 height 570
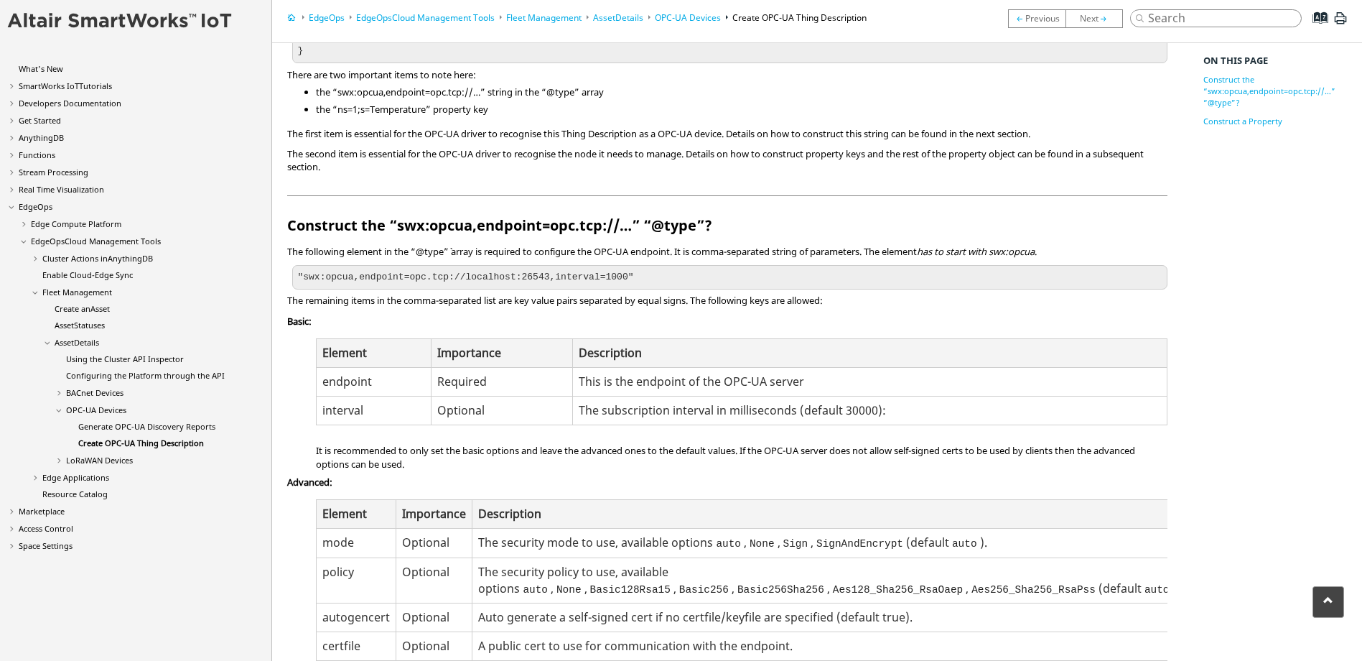
scroll to position [300, 0]
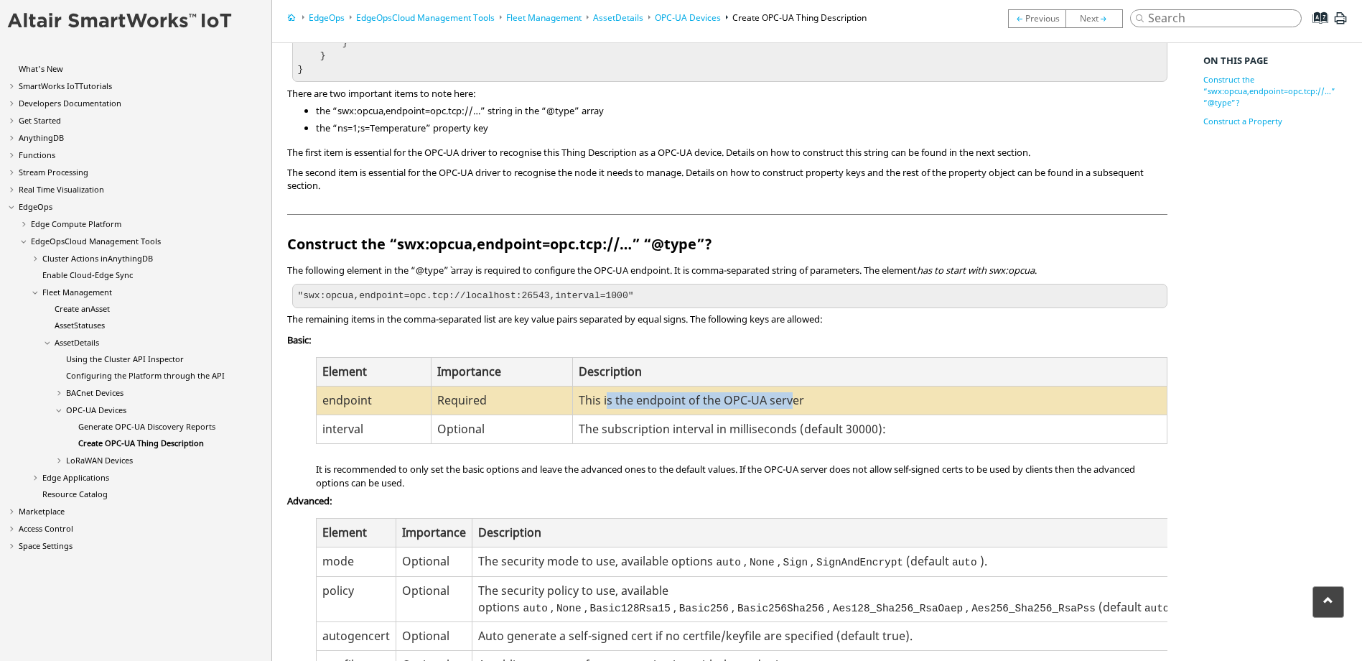
click at [758, 393] on td "This is the endpoint of the OPC-UA server" at bounding box center [870, 400] width 594 height 29
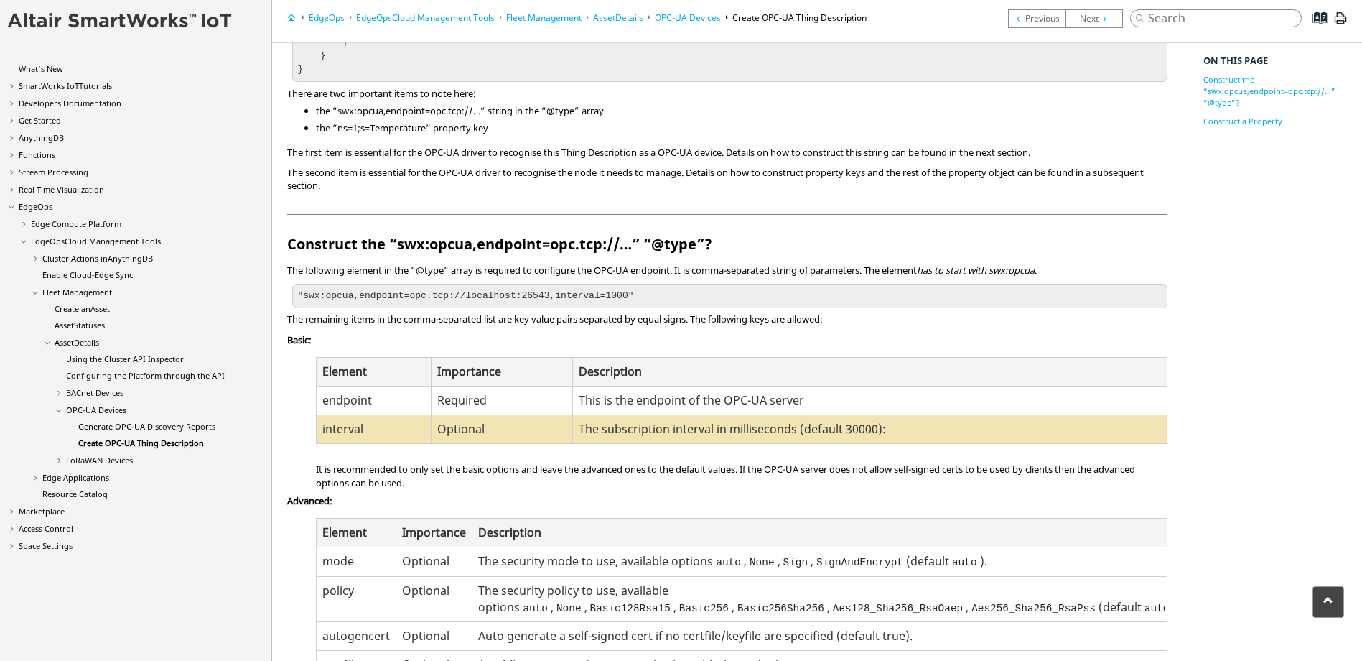
click at [618, 424] on td "The subscription interval in milliseconds (default 30000):" at bounding box center [870, 428] width 594 height 29
click at [835, 425] on td "The subscription interval in milliseconds (default 30000):" at bounding box center [870, 428] width 594 height 29
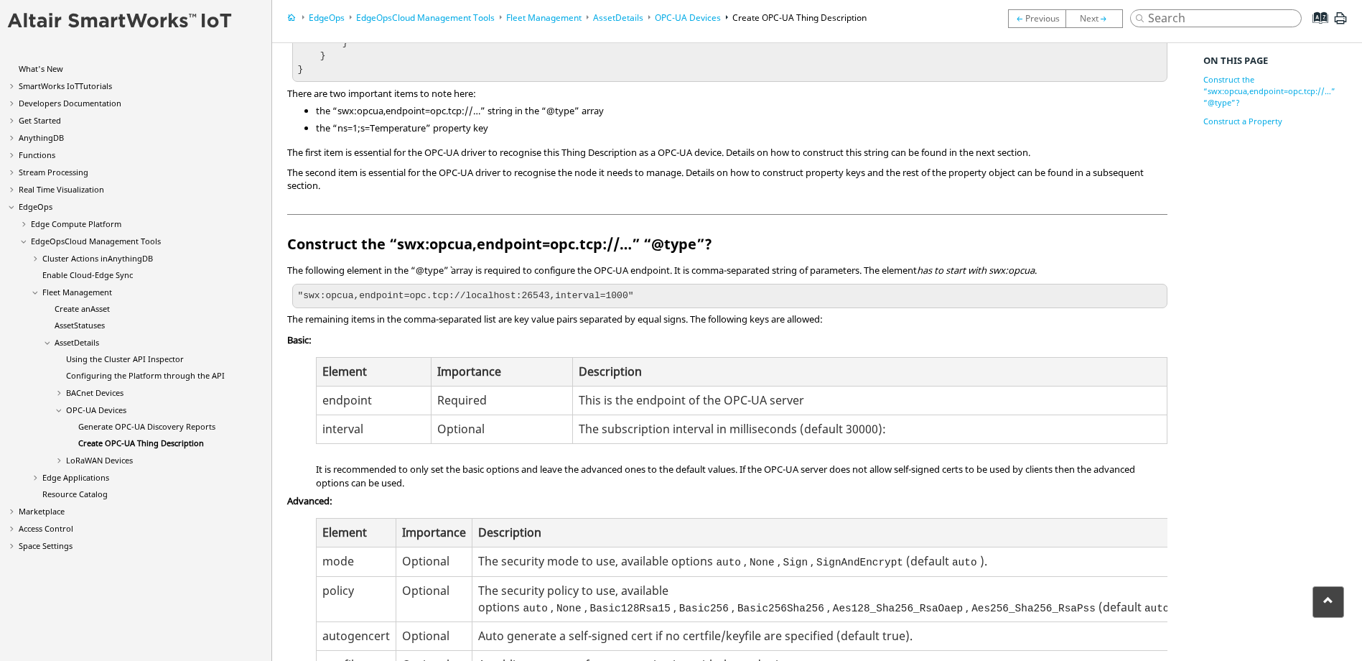
click at [545, 468] on dd "It is recommended to only set the basic options and leave the advanced ones to …" at bounding box center [741, 475] width 851 height 27
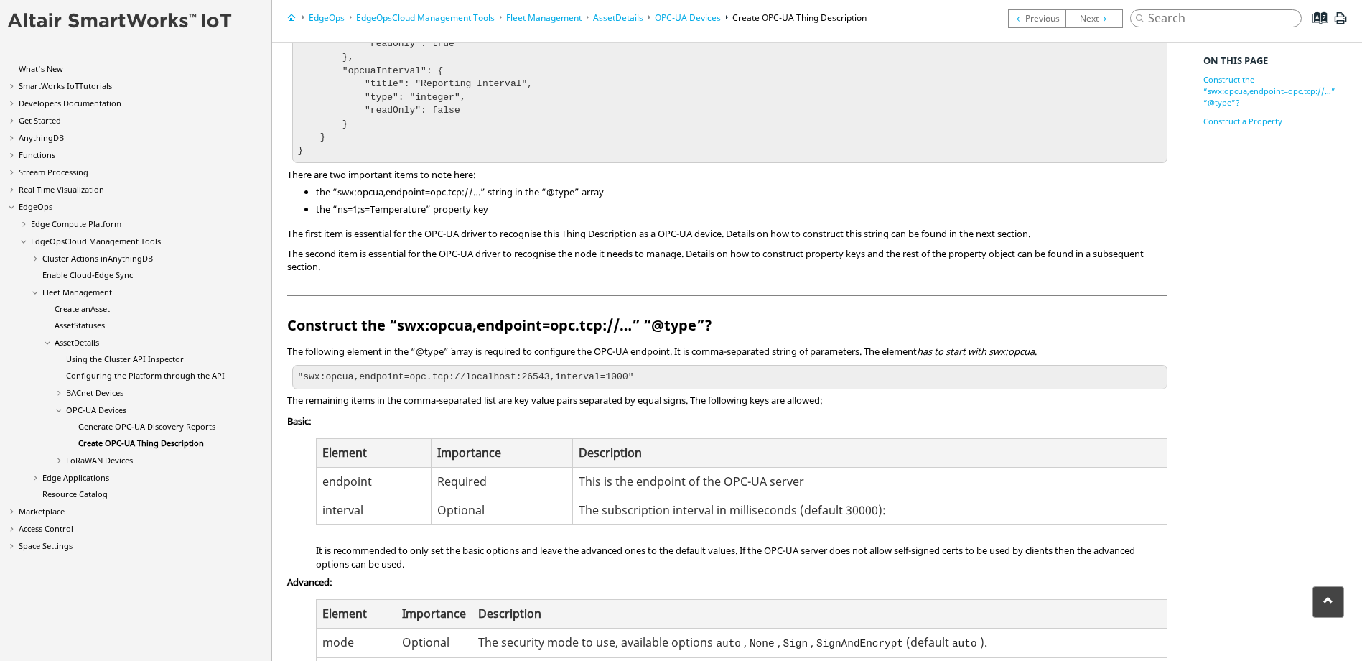
scroll to position [228, 0]
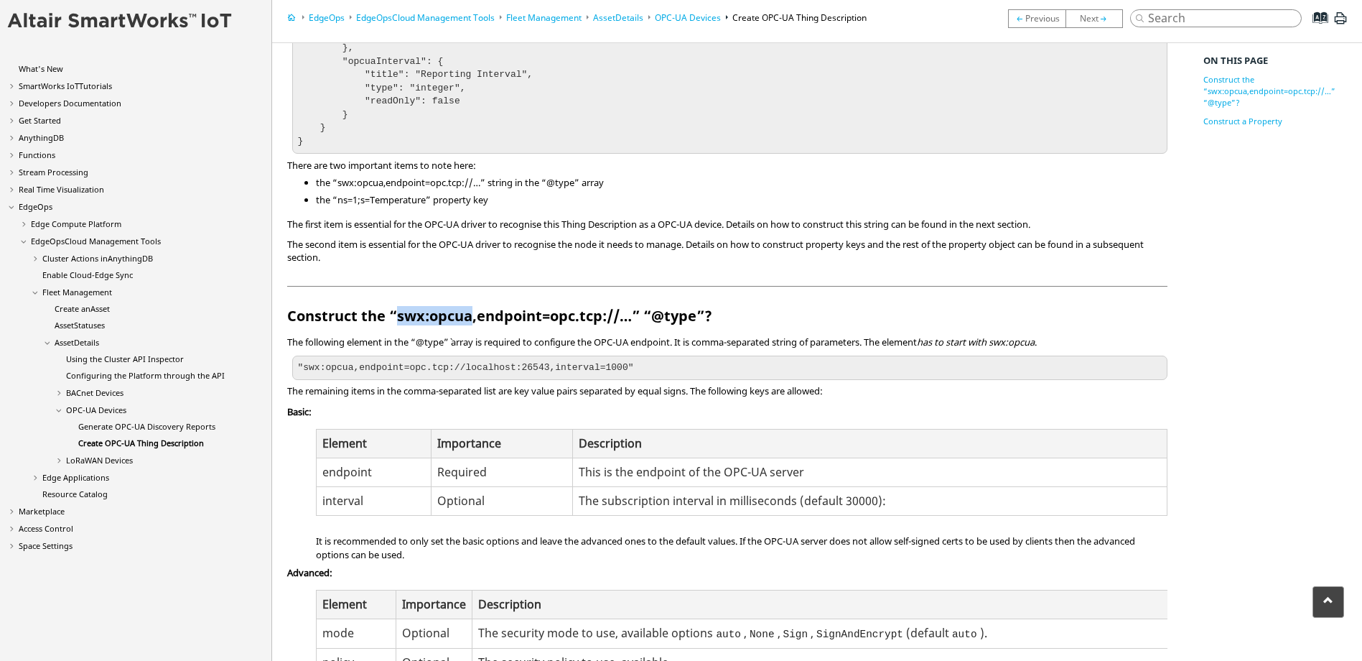
click at [473, 315] on h2 "Construct the “swx:opcua,endpoint=opc.tcp://…” “@type”?" at bounding box center [727, 296] width 880 height 70
click at [516, 324] on h2 "Construct the “swx:opcua,endpoint=opc.tcp://…” “@type”?" at bounding box center [727, 296] width 880 height 70
click at [763, 308] on h2 "Construct the “swx:opcua,endpoint=opc.tcp://…” “@type”?" at bounding box center [727, 296] width 880 height 70
click at [745, 317] on h2 "Construct the “swx:opcua,endpoint=opc.tcp://…” “@type”?" at bounding box center [727, 296] width 880 height 70
click at [700, 315] on h2 "Construct the “swx:opcua,endpoint=opc.tcp://…” “@type”?" at bounding box center [727, 296] width 880 height 70
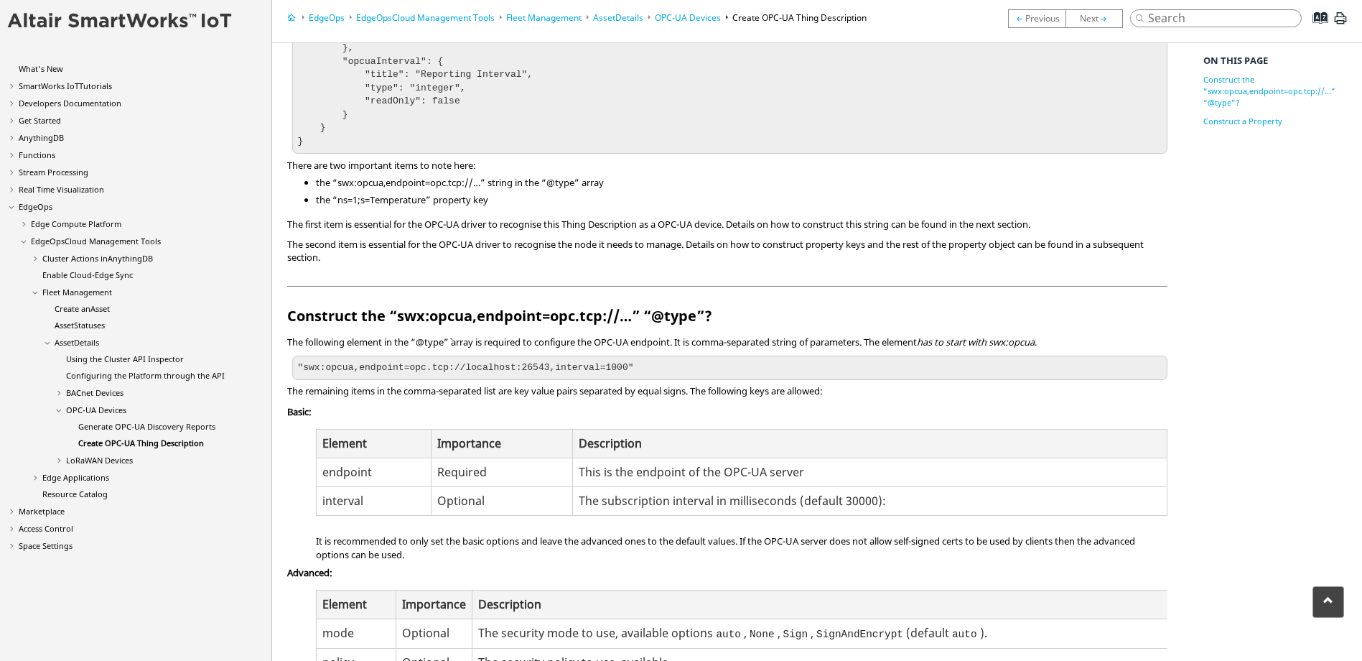
click at [744, 313] on h2 "Construct the “swx:opcua,endpoint=opc.tcp://…” “@type”?" at bounding box center [727, 296] width 880 height 70
click at [554, 321] on h2 "Construct the “swx:opcua,endpoint=opc.tcp://…” “@type”?" at bounding box center [727, 296] width 880 height 70
click at [471, 341] on p "The following element in the “@type”` array is required to configure the OPC-UA…" at bounding box center [727, 341] width 880 height 13
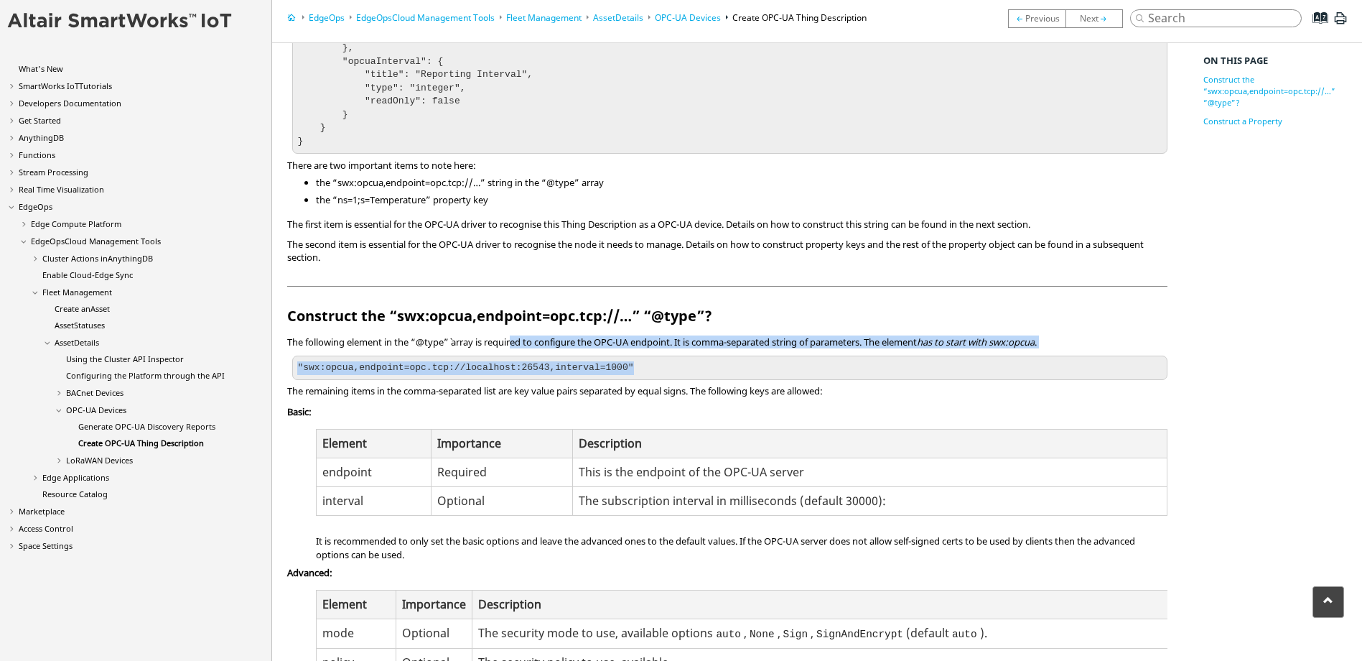
drag, startPoint x: 516, startPoint y: 346, endPoint x: 1065, endPoint y: 349, distance: 549.3
click at [1065, 349] on section "Construct the “swx:opcua,endpoint=opc.tcp://…” “@type”? The following element i…" at bounding box center [727, 630] width 880 height 689
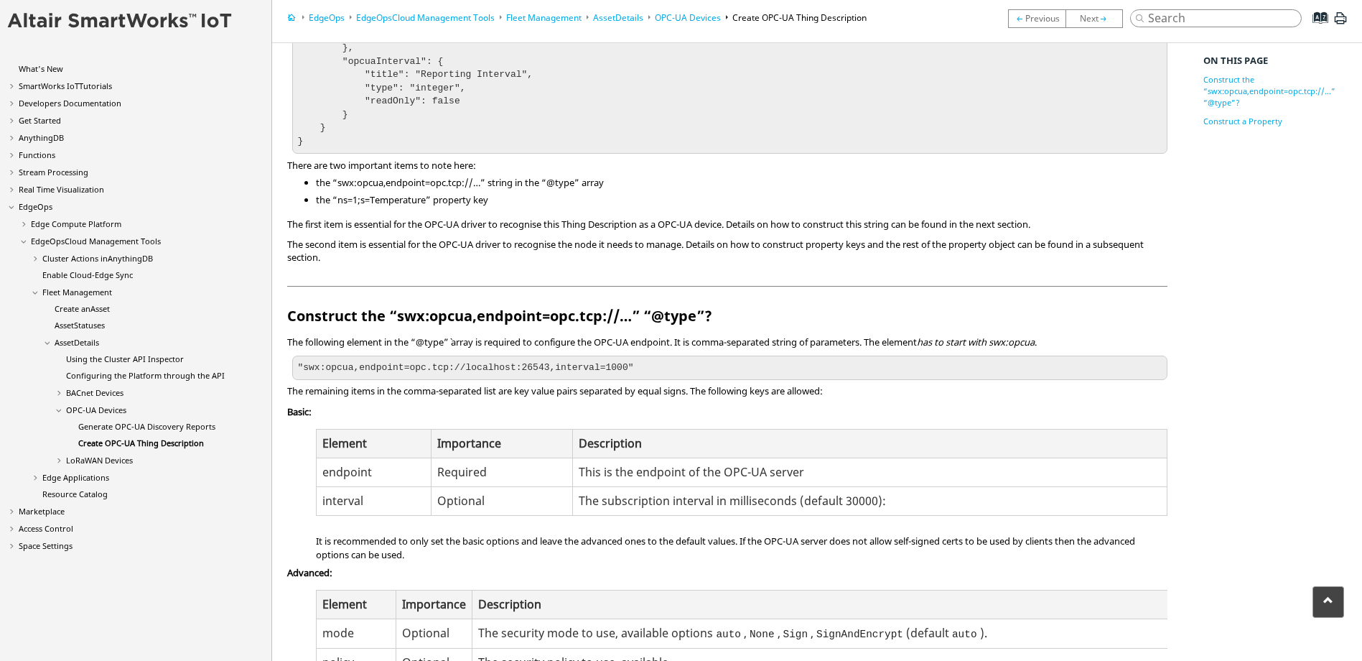
click at [655, 401] on section "Construct the “swx:opcua,endpoint=opc.tcp://…” “@type”? The following element i…" at bounding box center [727, 630] width 880 height 689
drag, startPoint x: 651, startPoint y: 387, endPoint x: 817, endPoint y: 386, distance: 165.9
click at [817, 386] on p "The remaining items in the comma-separated list are key value pairs separated b…" at bounding box center [727, 390] width 880 height 13
drag, startPoint x: 817, startPoint y: 386, endPoint x: 841, endPoint y: 390, distance: 24.0
click at [837, 391] on p "The remaining items in the comma-separated list are key value pairs separated b…" at bounding box center [727, 390] width 880 height 13
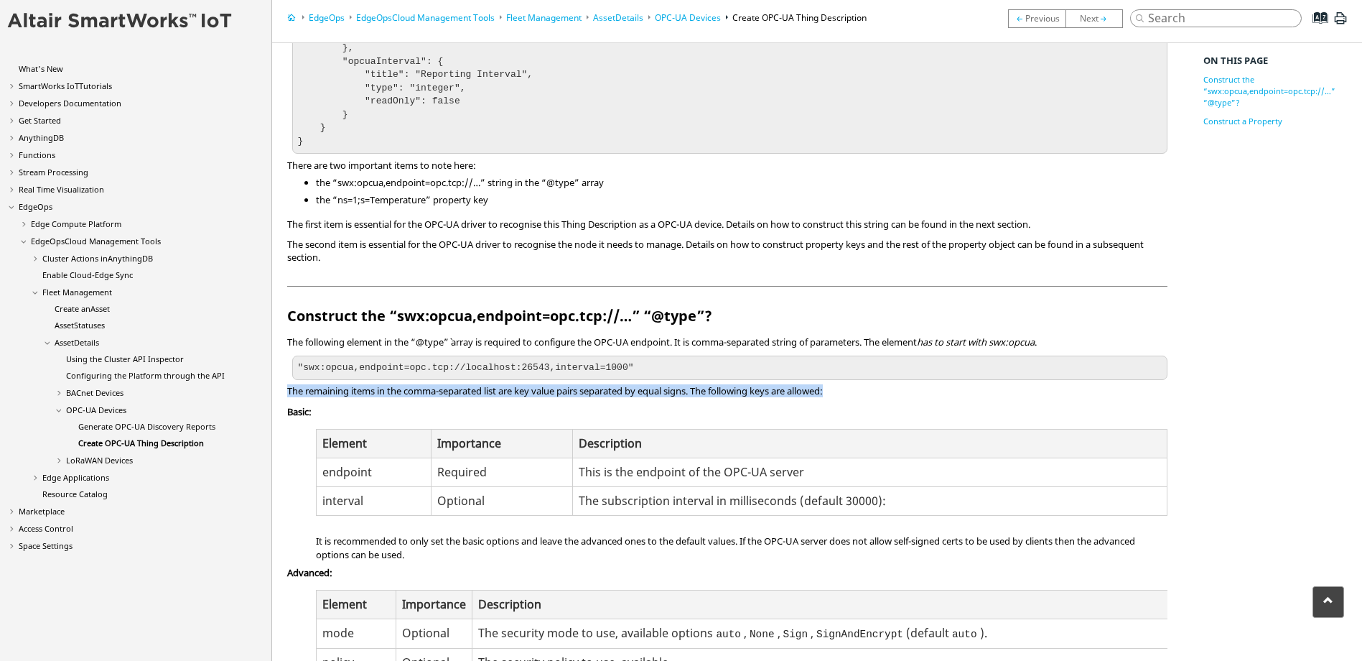
drag, startPoint x: 844, startPoint y: 389, endPoint x: 288, endPoint y: 388, distance: 555.8
click at [288, 388] on p "The remaining items in the comma-separated list are key value pairs separated b…" at bounding box center [727, 390] width 880 height 13
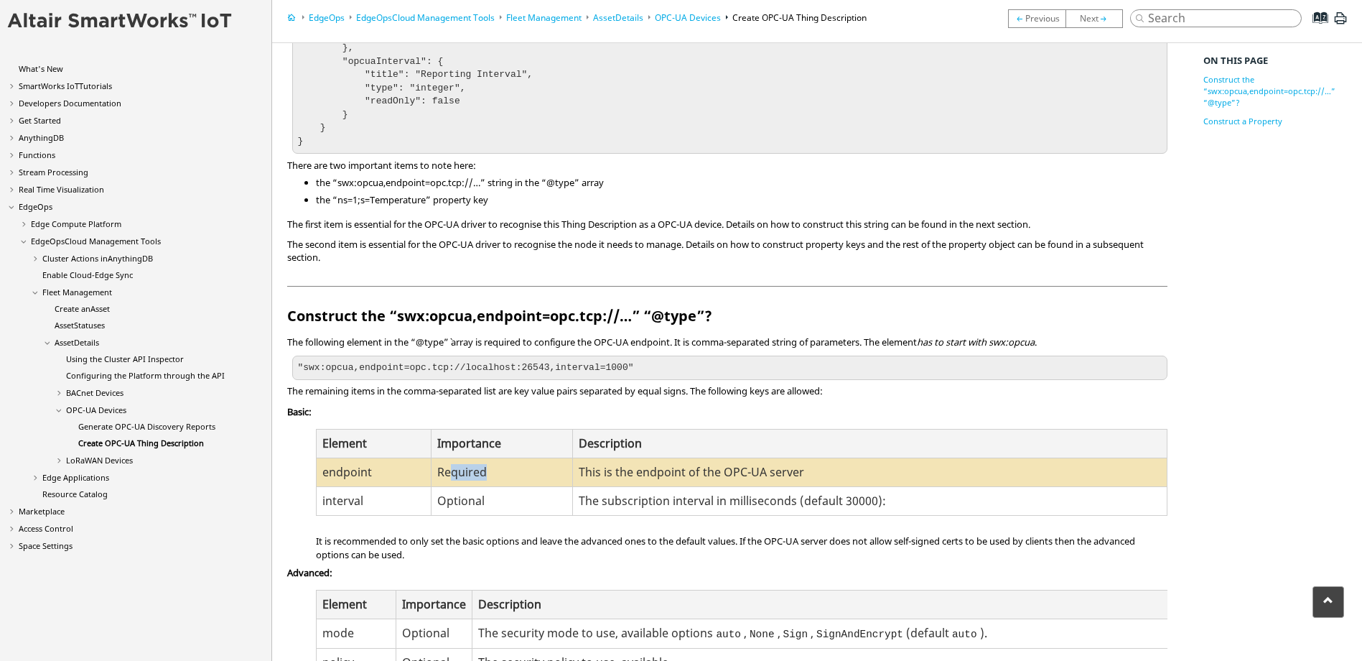
drag, startPoint x: 454, startPoint y: 469, endPoint x: 508, endPoint y: 469, distance: 54.6
click at [508, 469] on td "Required" at bounding box center [502, 472] width 141 height 29
drag, startPoint x: 508, startPoint y: 469, endPoint x: 673, endPoint y: 478, distance: 164.7
click at [673, 478] on td "This is the endpoint of the OPC-UA server" at bounding box center [870, 472] width 594 height 29
